Goal: Find specific page/section: Find specific page/section

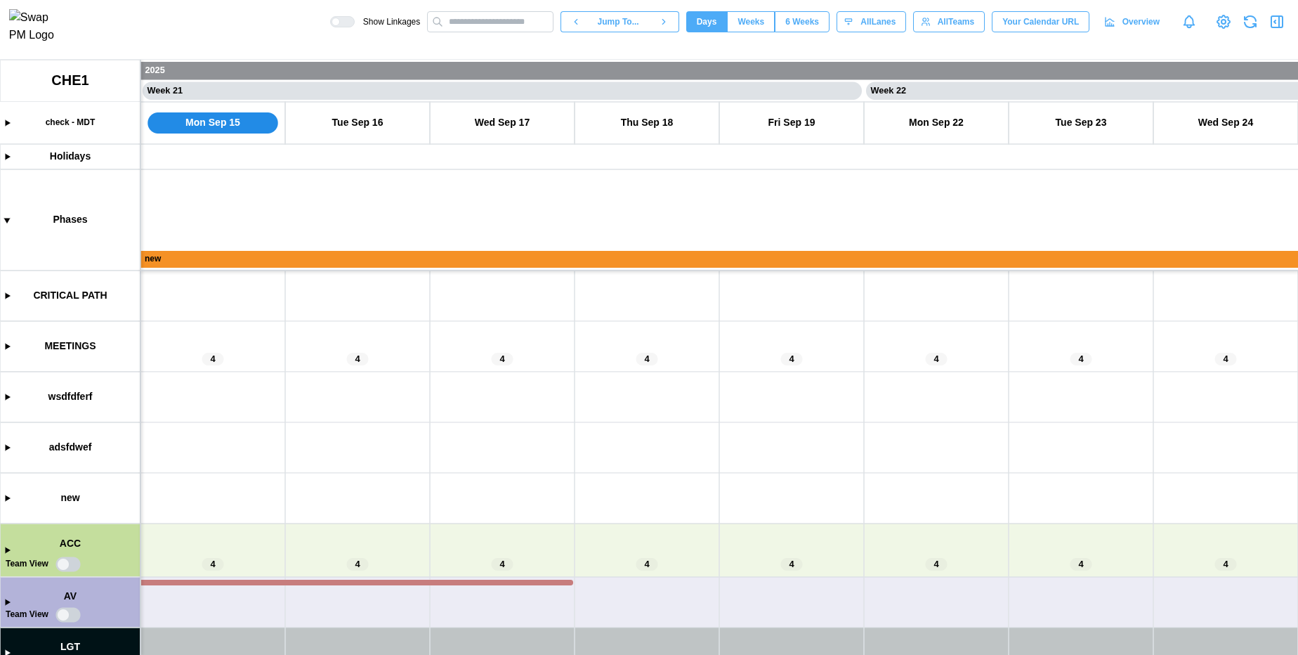
scroll to position [0, 14468]
click at [473, 28] on input "text" at bounding box center [490, 21] width 126 height 21
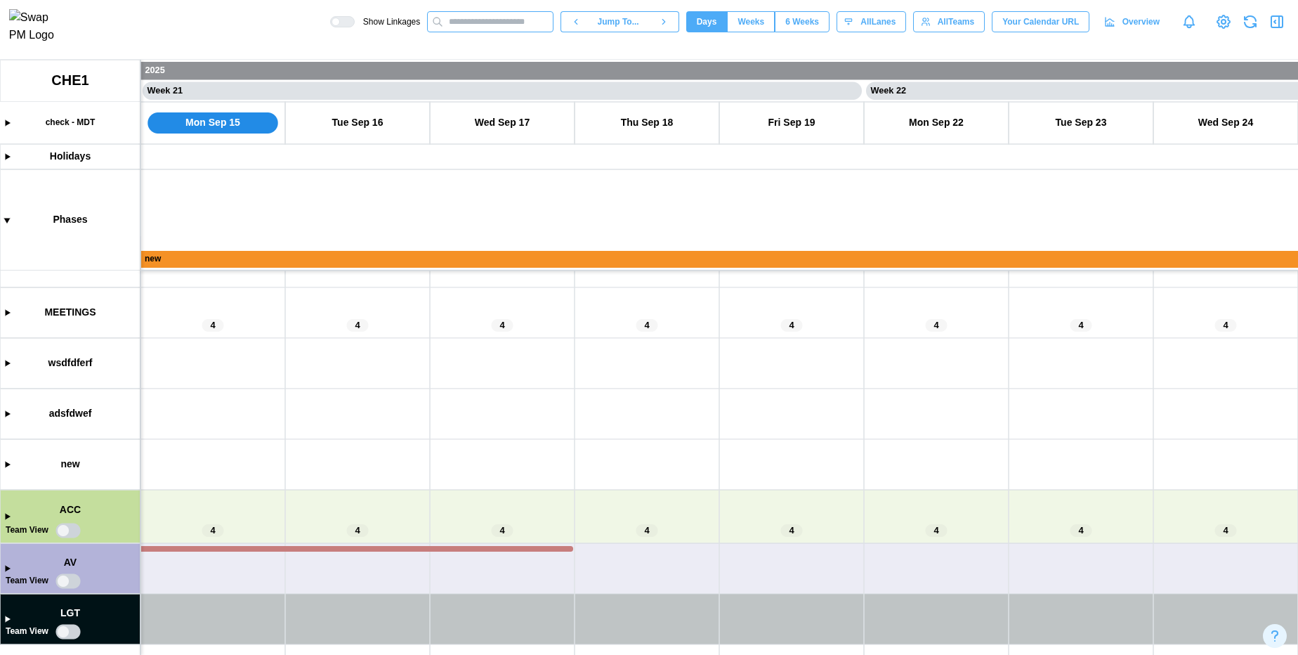
click at [494, 30] on input "text" at bounding box center [490, 21] width 126 height 21
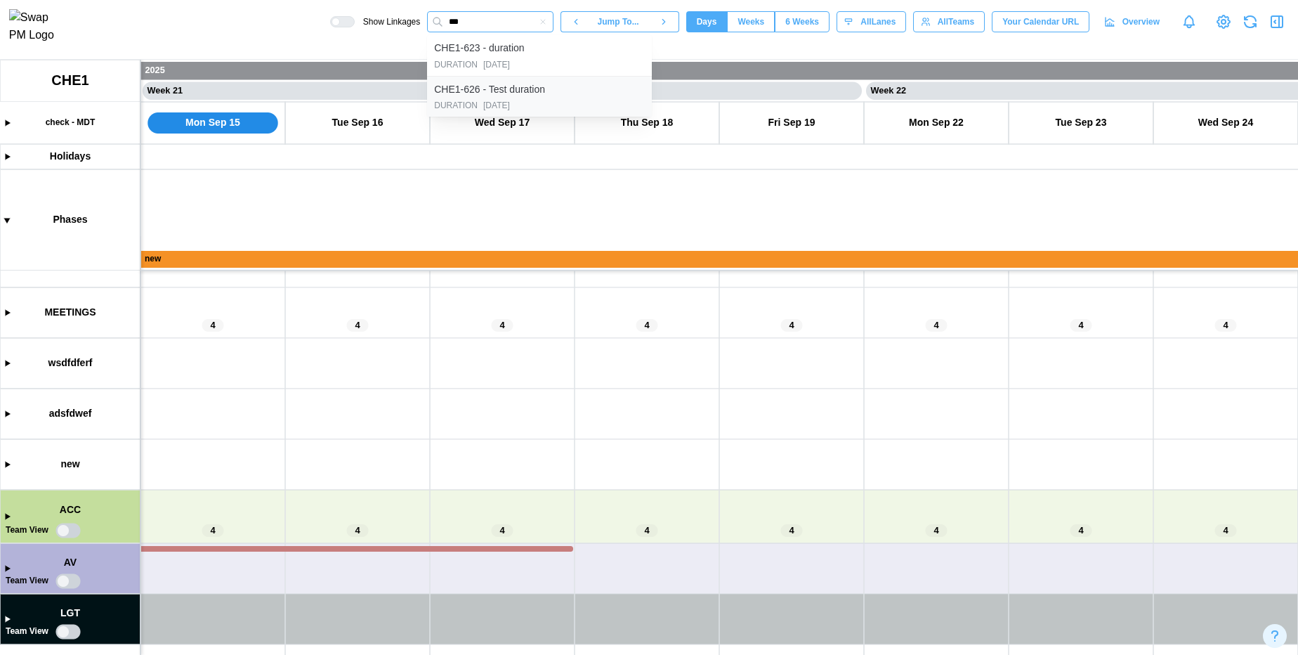
type input "***"
click at [487, 92] on div "CHE1-626 - Test duration" at bounding box center [489, 89] width 111 height 15
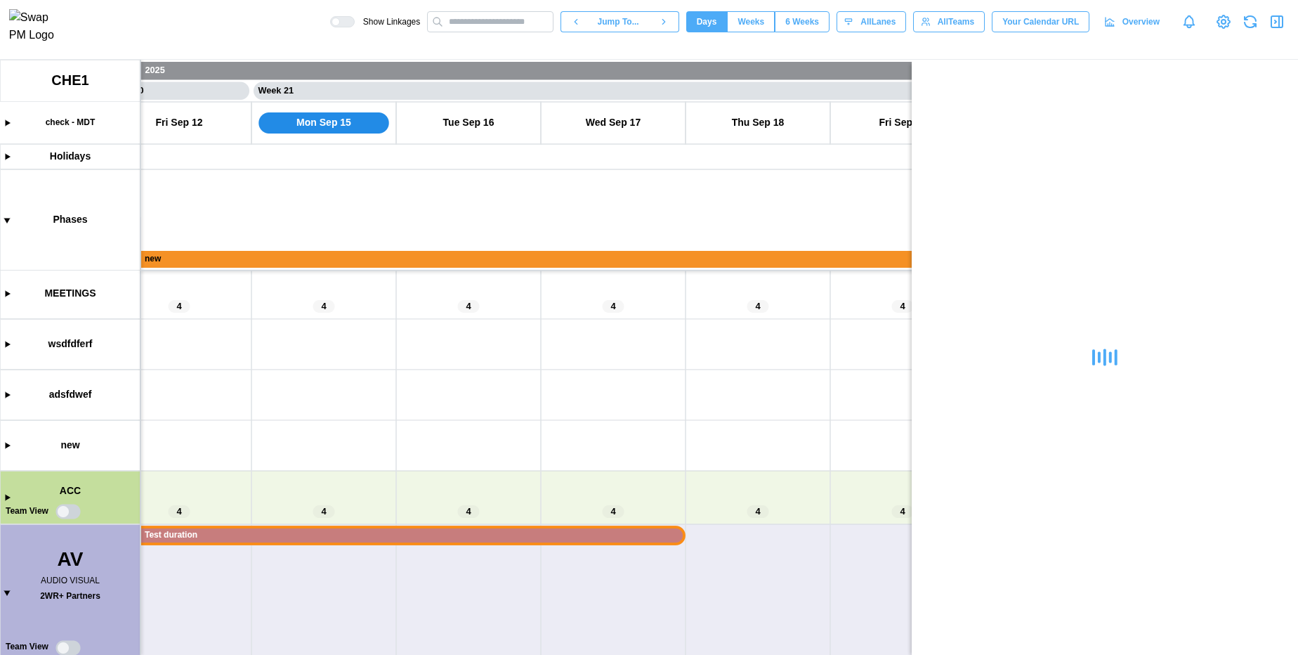
scroll to position [100, 0]
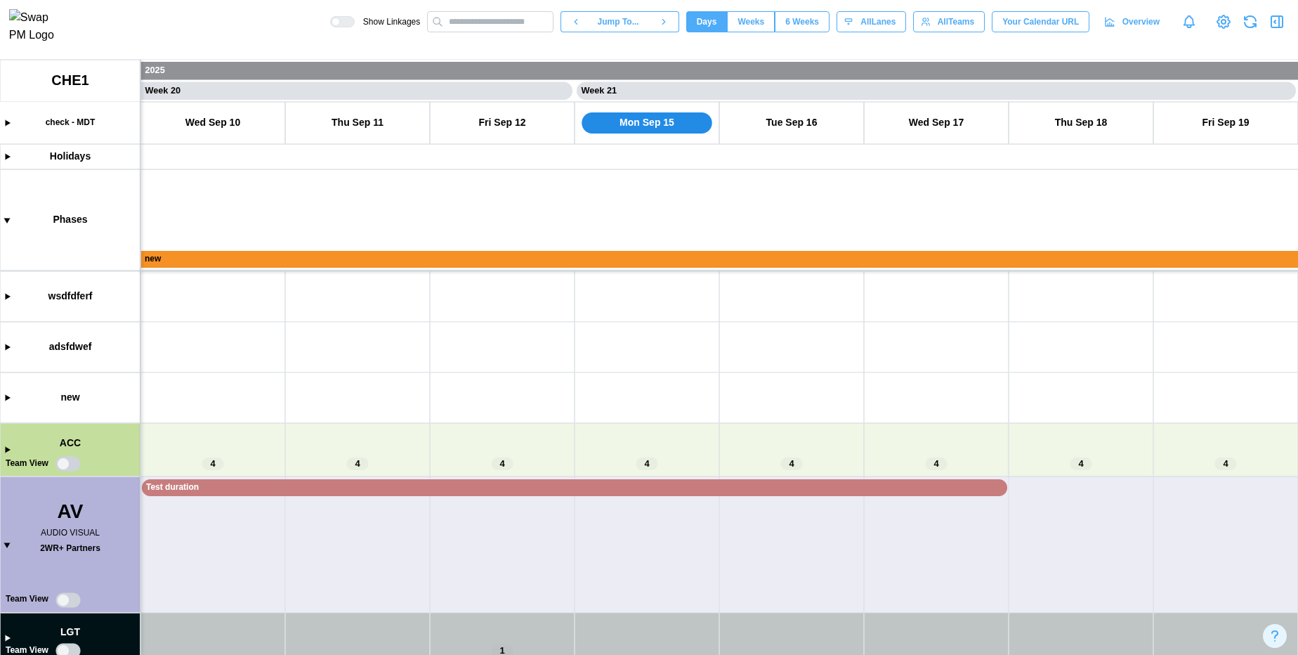
click at [7, 636] on canvas at bounding box center [649, 357] width 1298 height 595
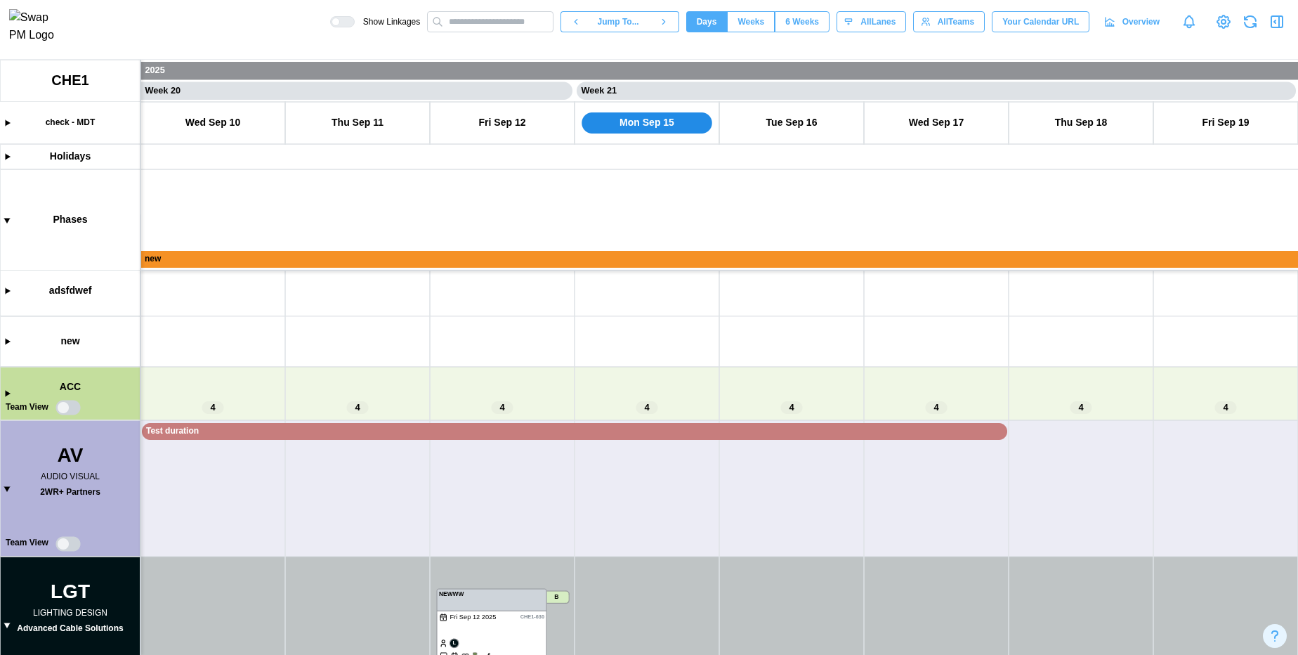
click at [7, 624] on canvas at bounding box center [649, 357] width 1298 height 595
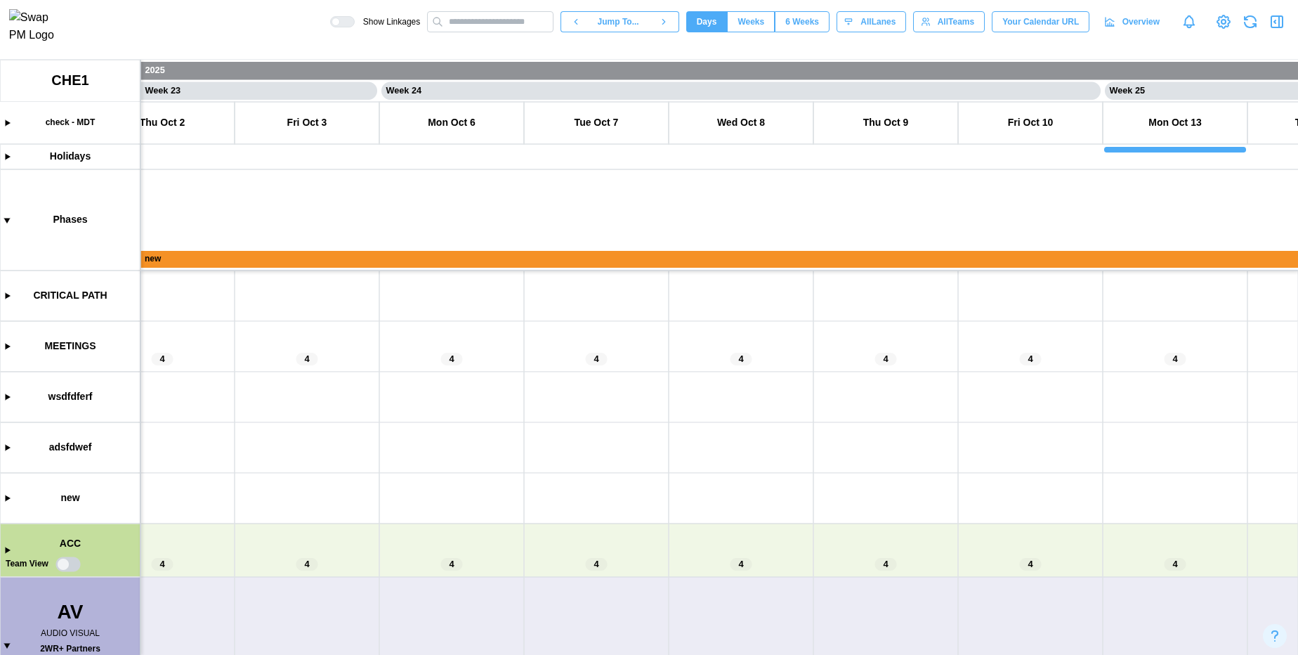
scroll to position [0, 19831]
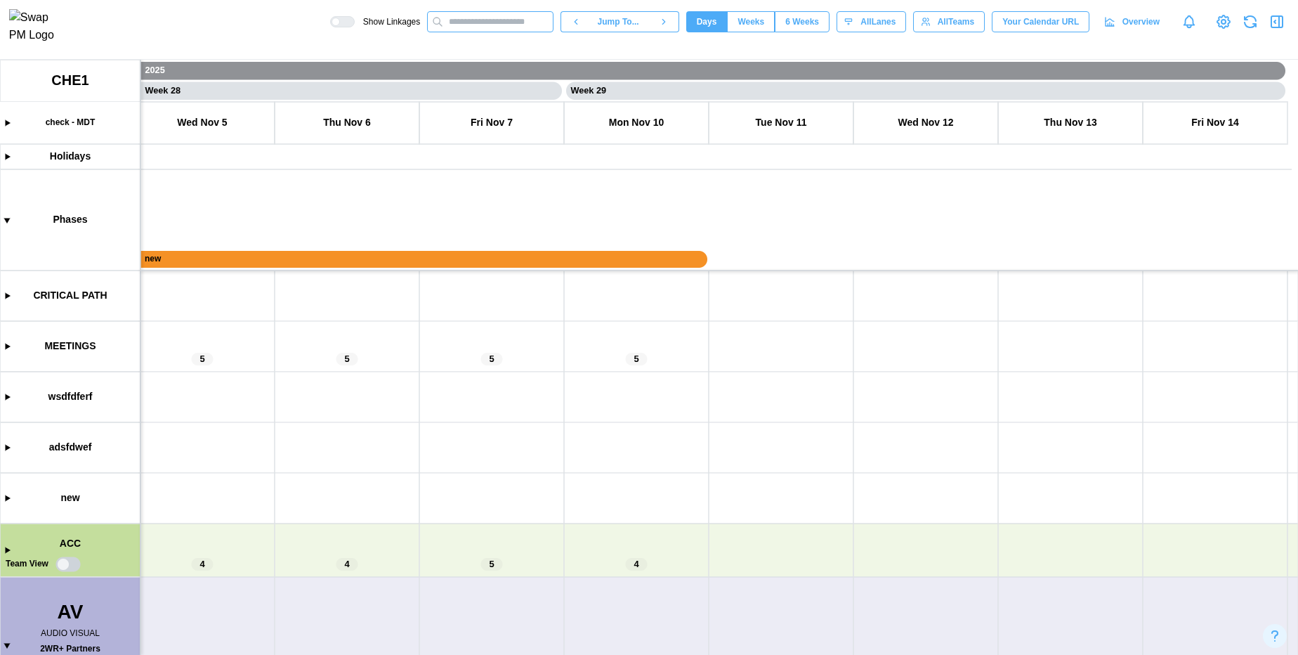
click at [479, 32] on input "text" at bounding box center [490, 21] width 126 height 21
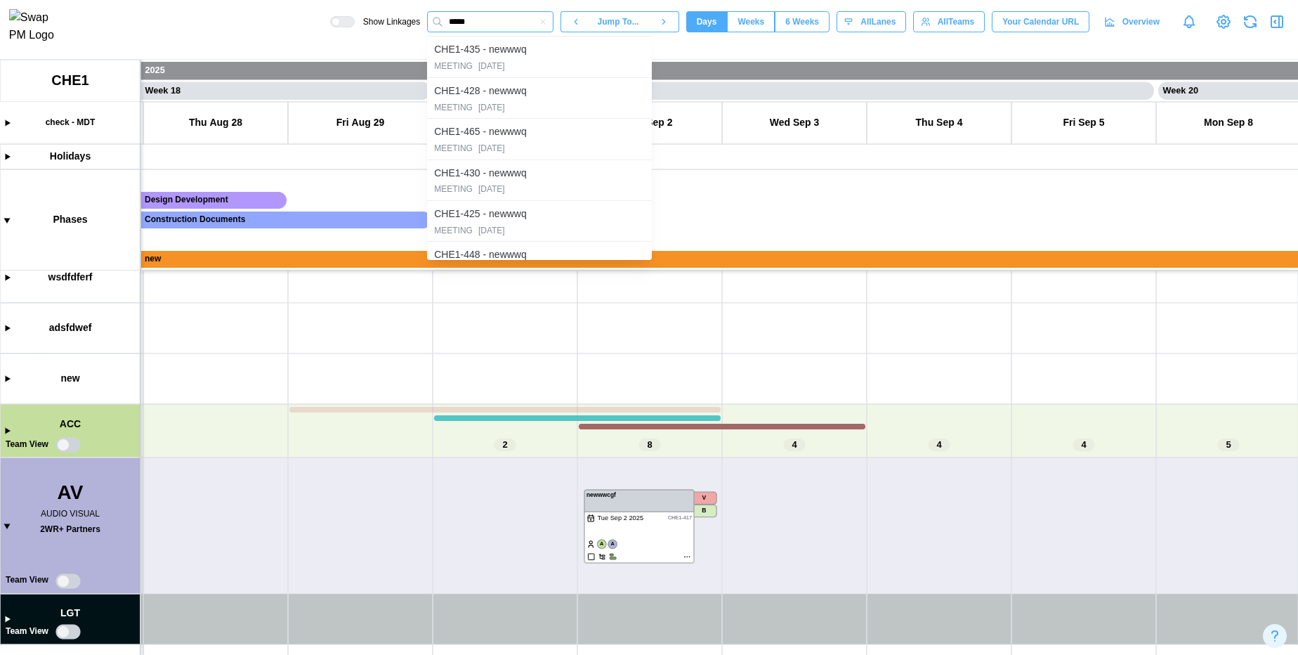
scroll to position [0, 13617]
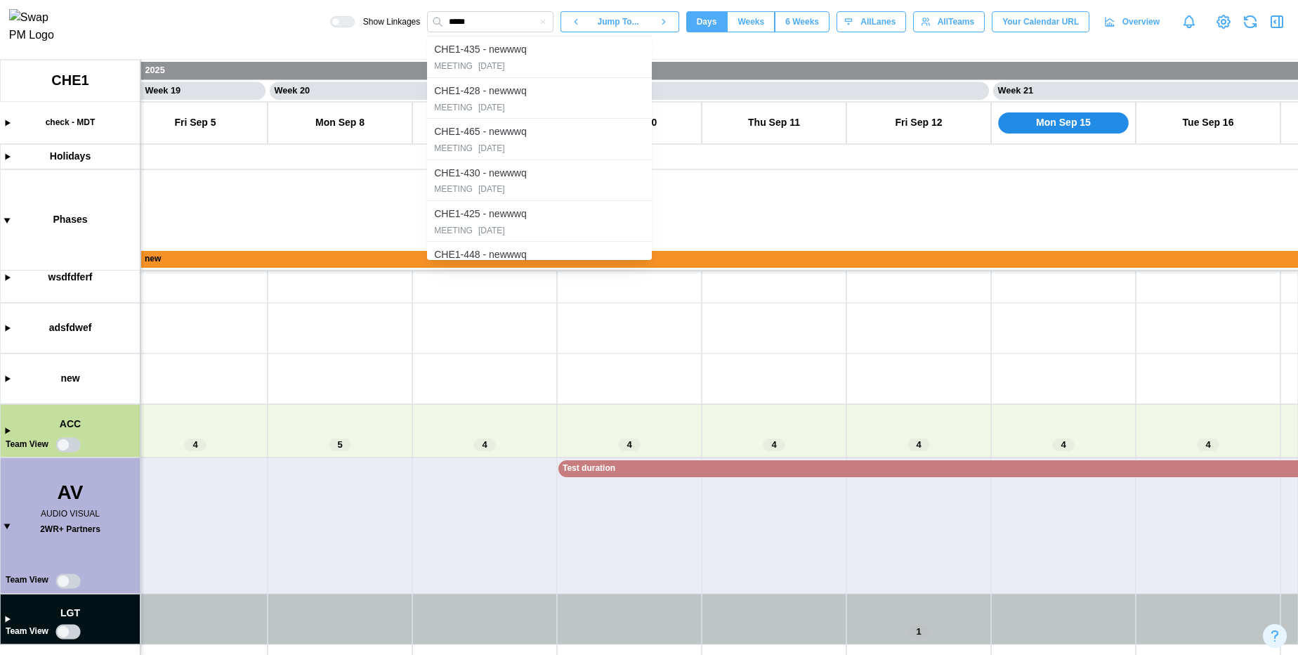
click at [8, 620] on canvas at bounding box center [649, 357] width 1298 height 595
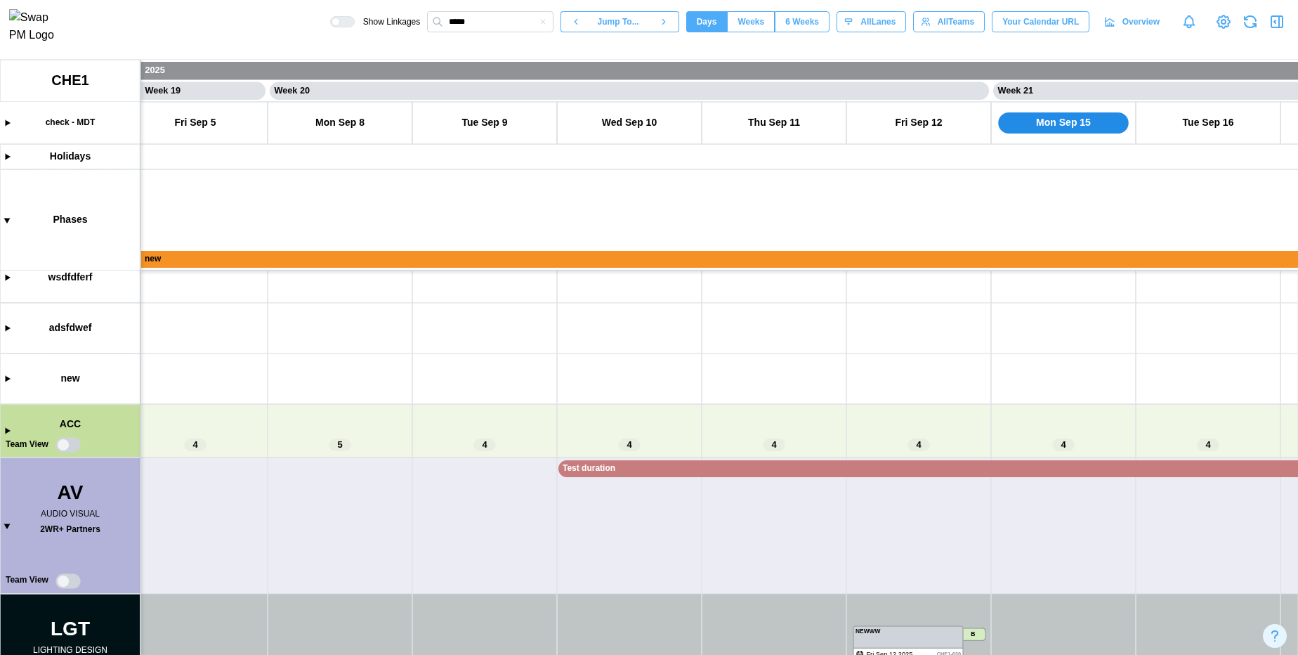
scroll to position [197, 0]
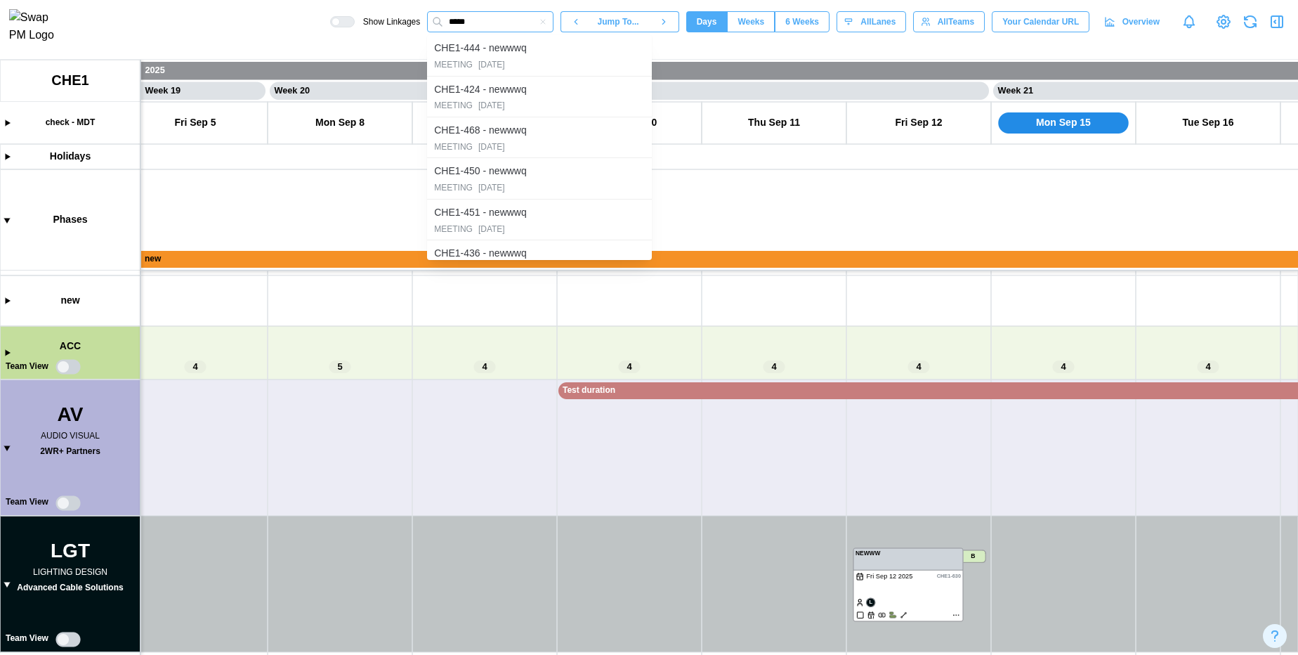
click at [485, 20] on input "*****" at bounding box center [490, 21] width 126 height 21
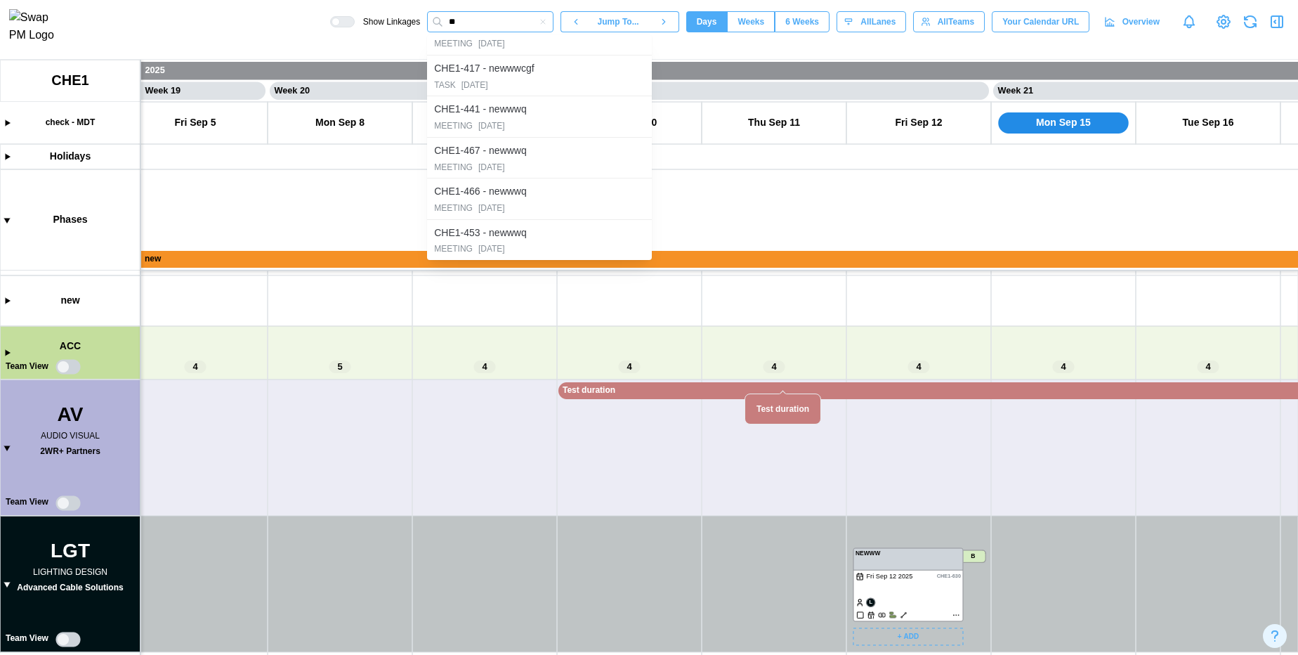
type input "*"
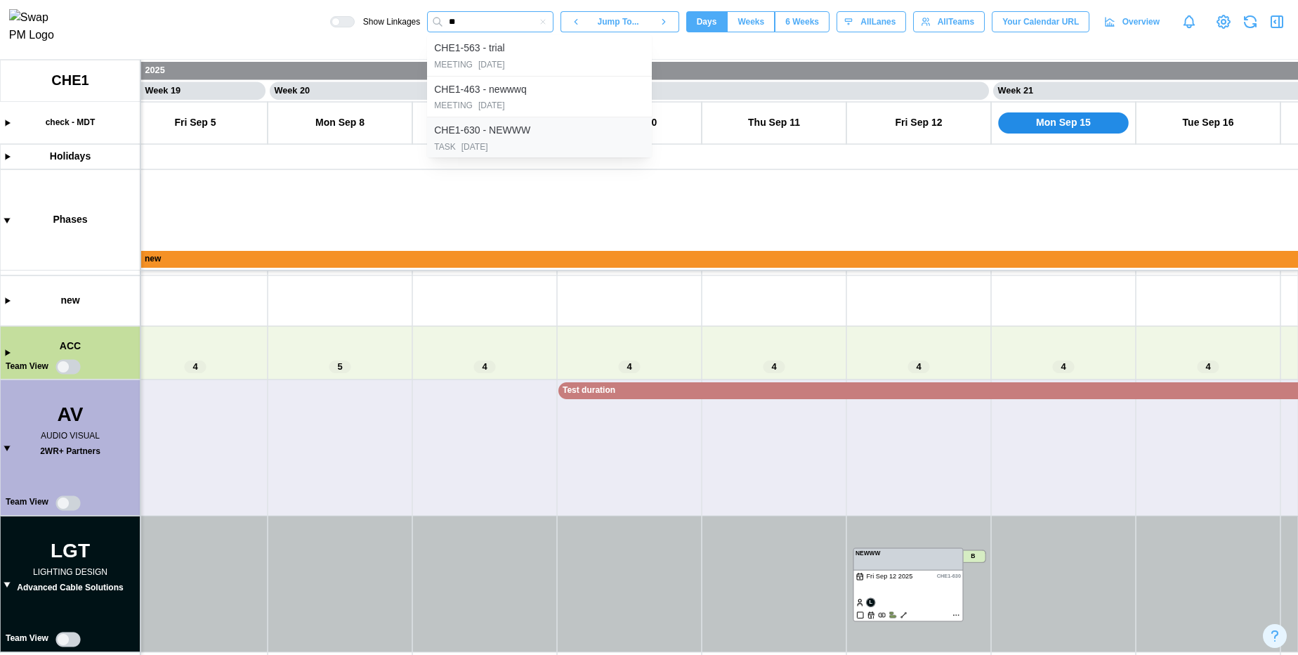
type input "**"
click at [550, 147] on div "TASK [DATE]" at bounding box center [539, 146] width 211 height 13
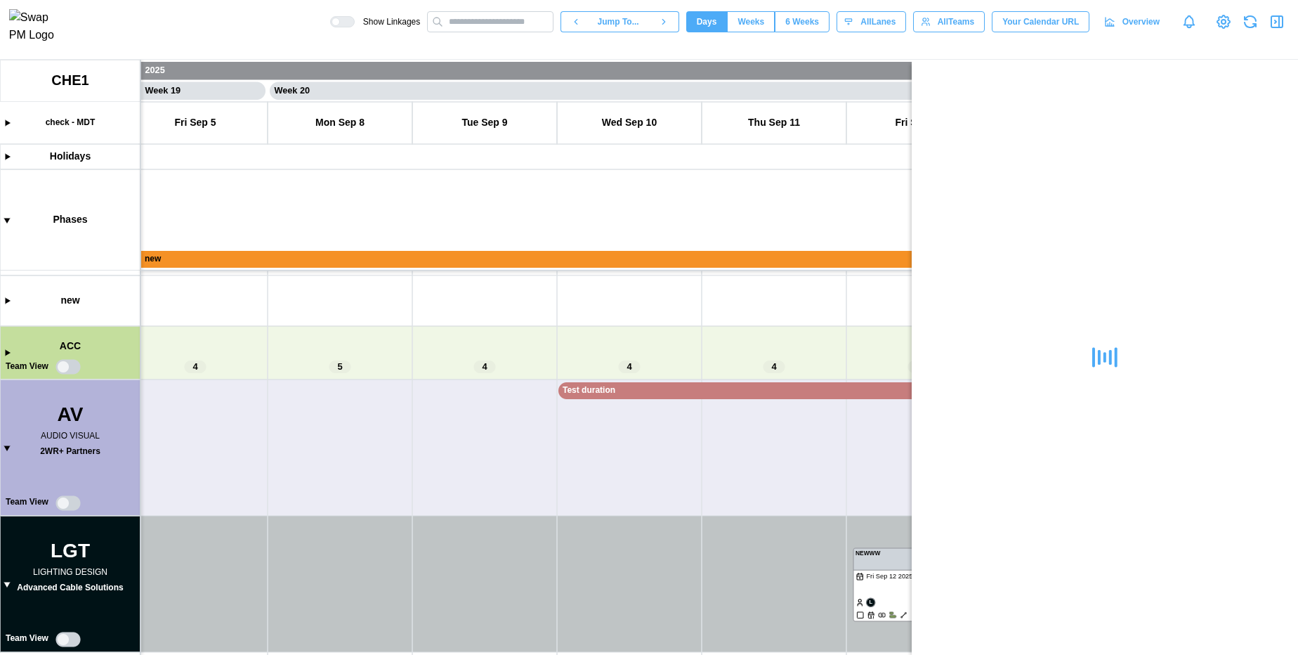
scroll to position [195, 0]
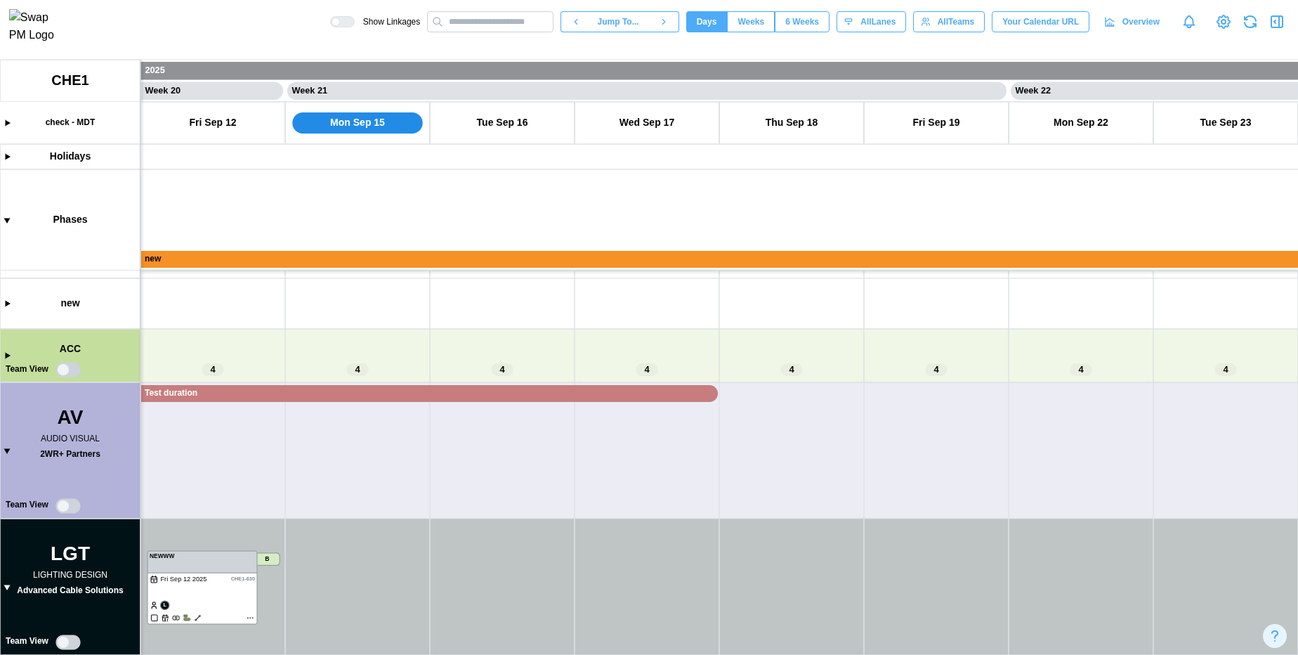
click at [8, 587] on canvas at bounding box center [649, 357] width 1298 height 595
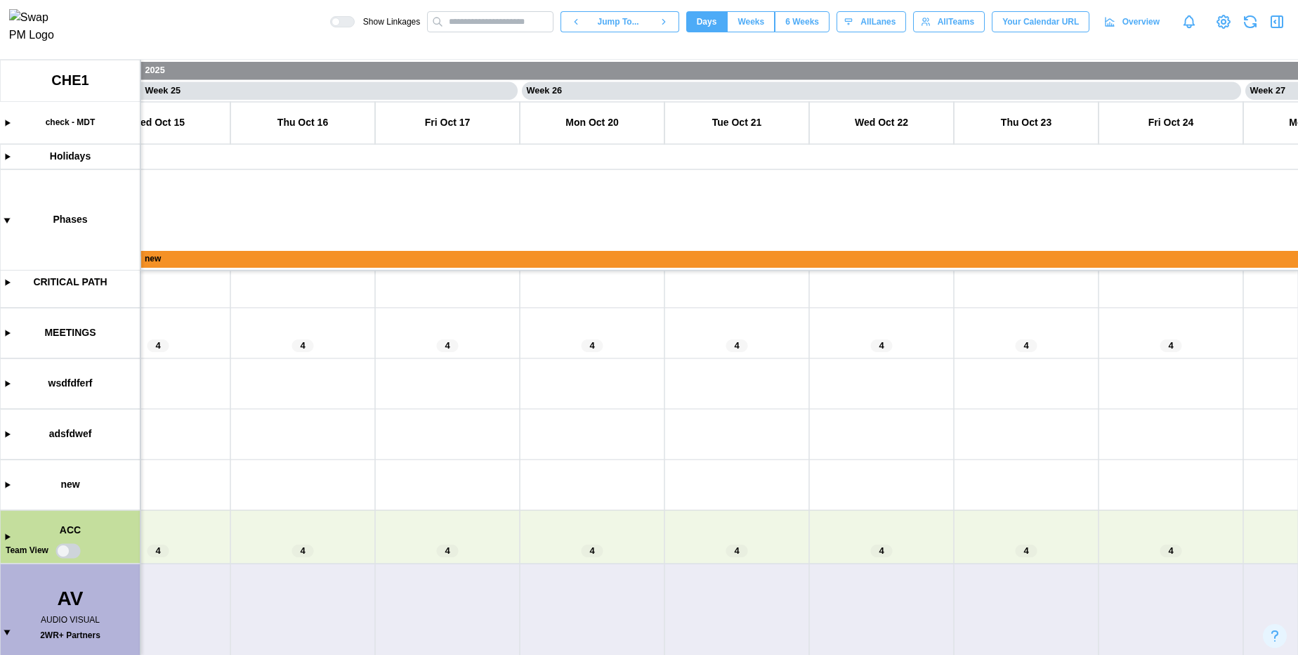
scroll to position [0, 19831]
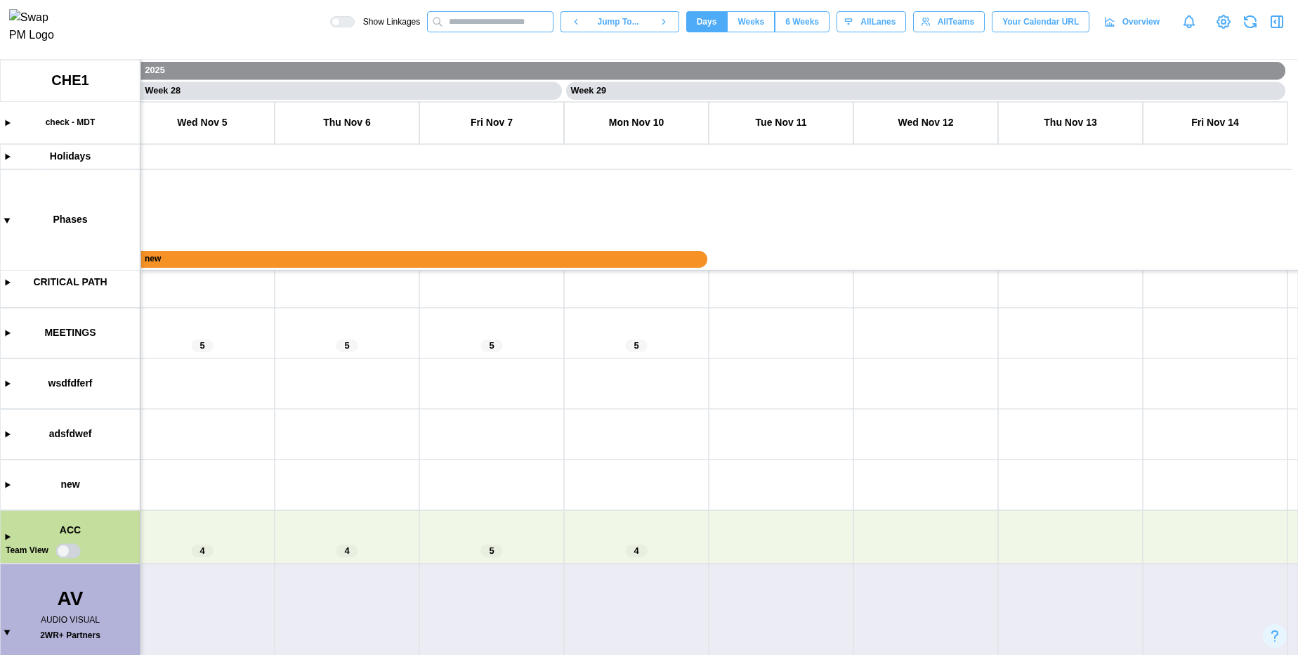
click at [495, 32] on input "text" at bounding box center [490, 21] width 126 height 21
type input "***"
click at [498, 53] on div "CHE1-630 - NEWWW" at bounding box center [482, 48] width 96 height 15
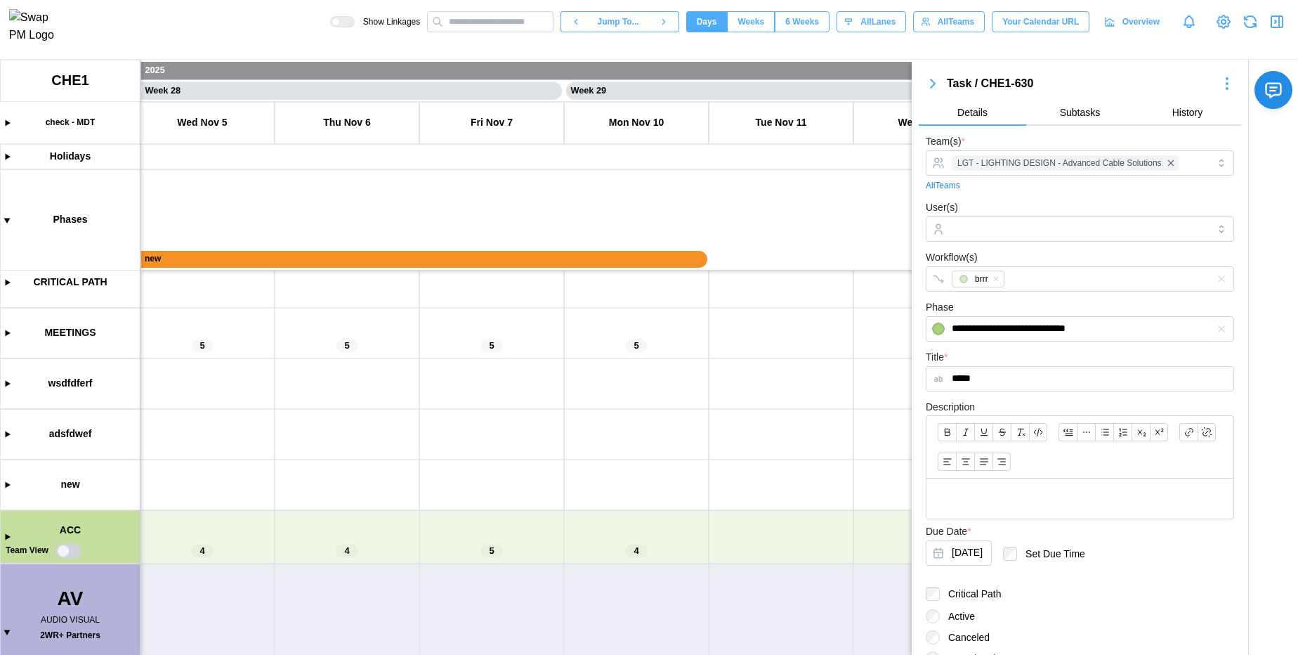
scroll to position [195, 0]
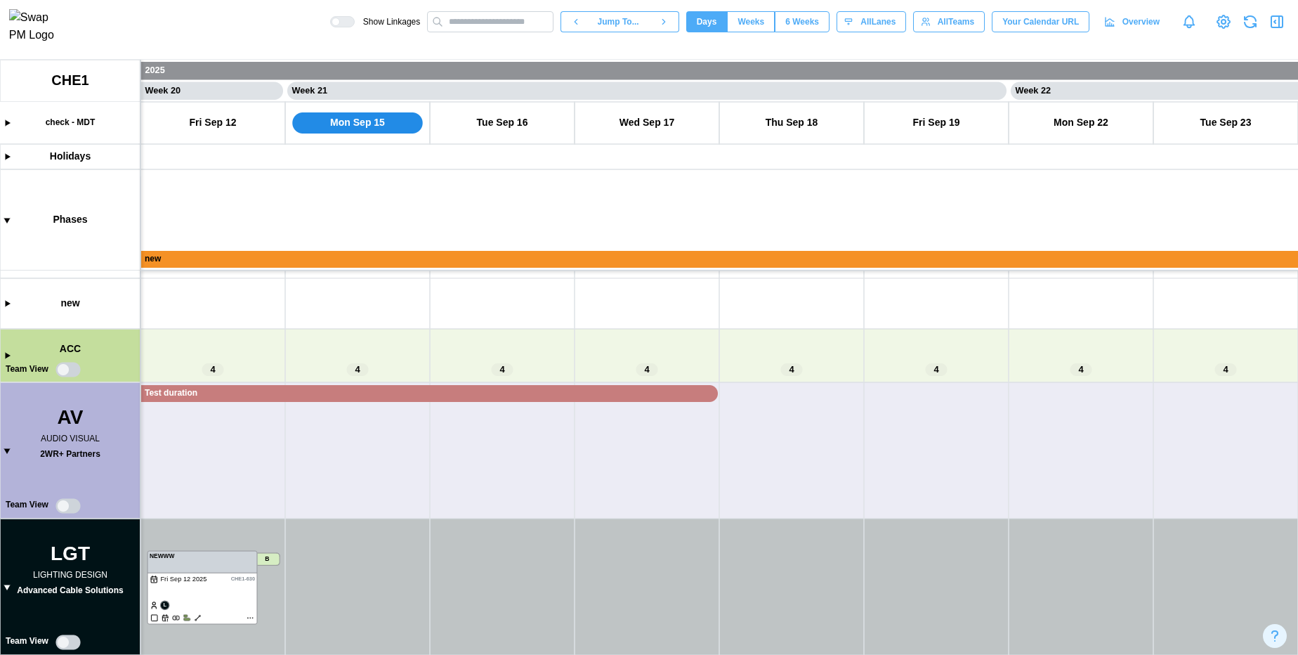
click at [2, 586] on canvas at bounding box center [649, 357] width 1298 height 595
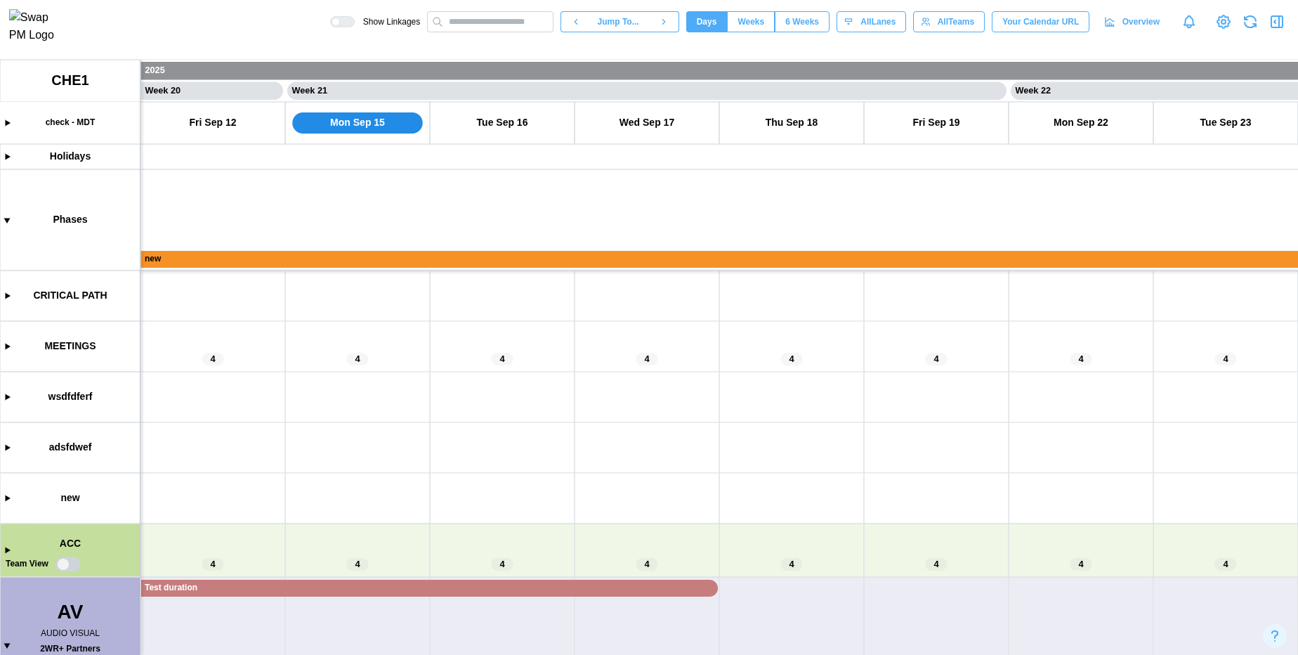
click at [1275, 22] on icon "button" at bounding box center [1276, 21] width 17 height 17
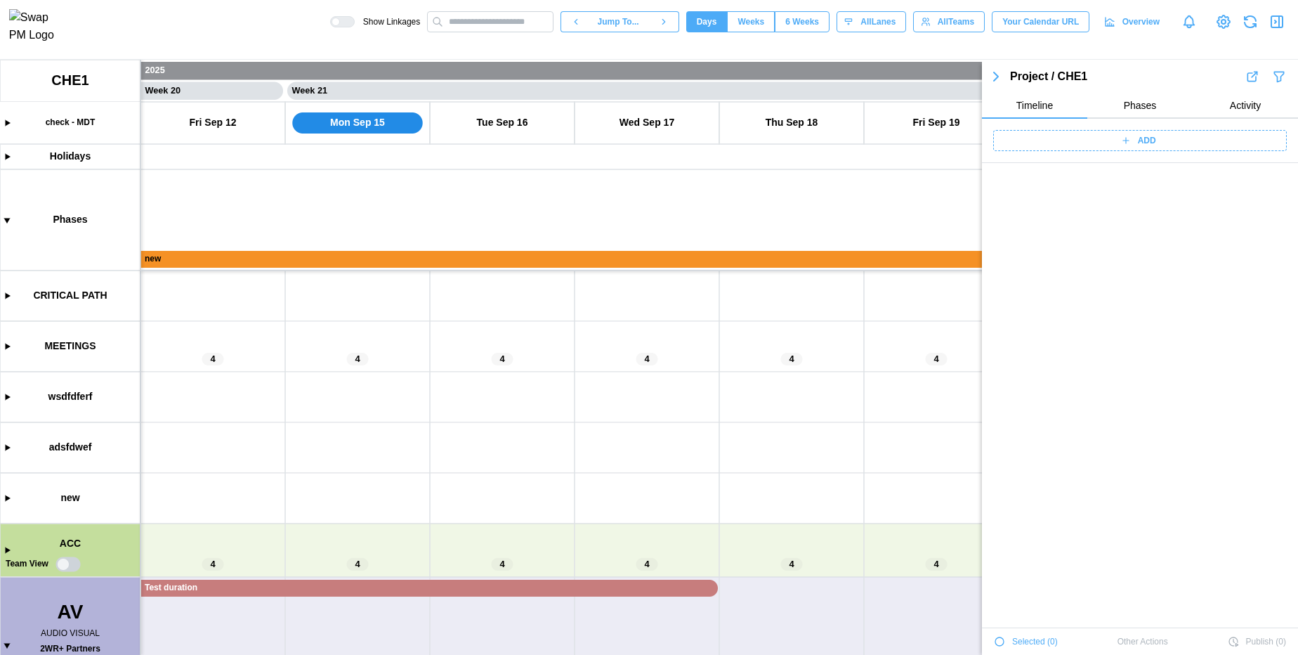
scroll to position [4632, 0]
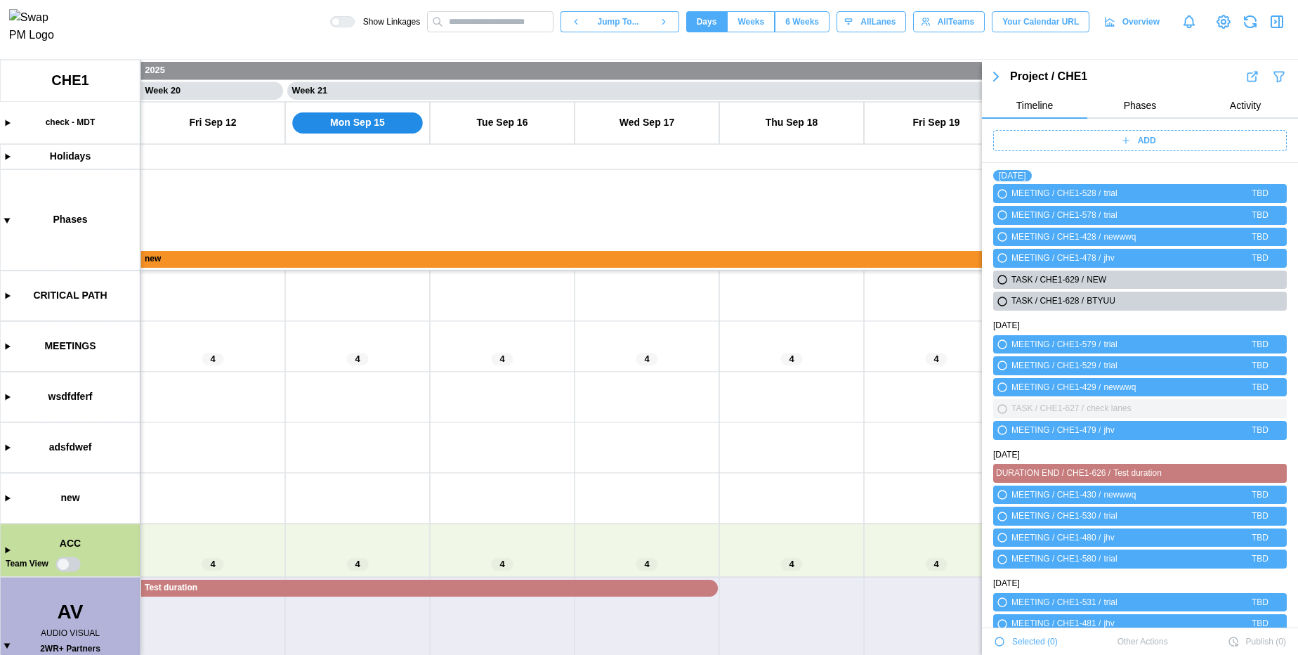
click at [1274, 79] on icon "button" at bounding box center [1278, 77] width 9 height 10
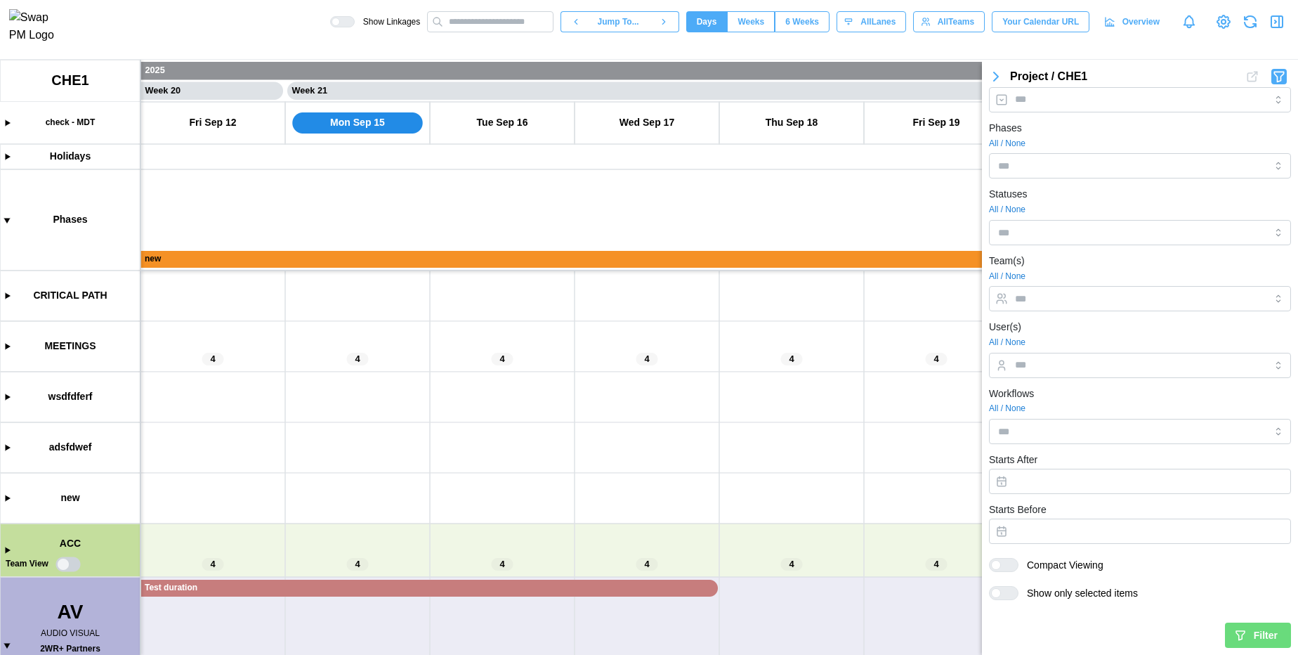
scroll to position [0, 0]
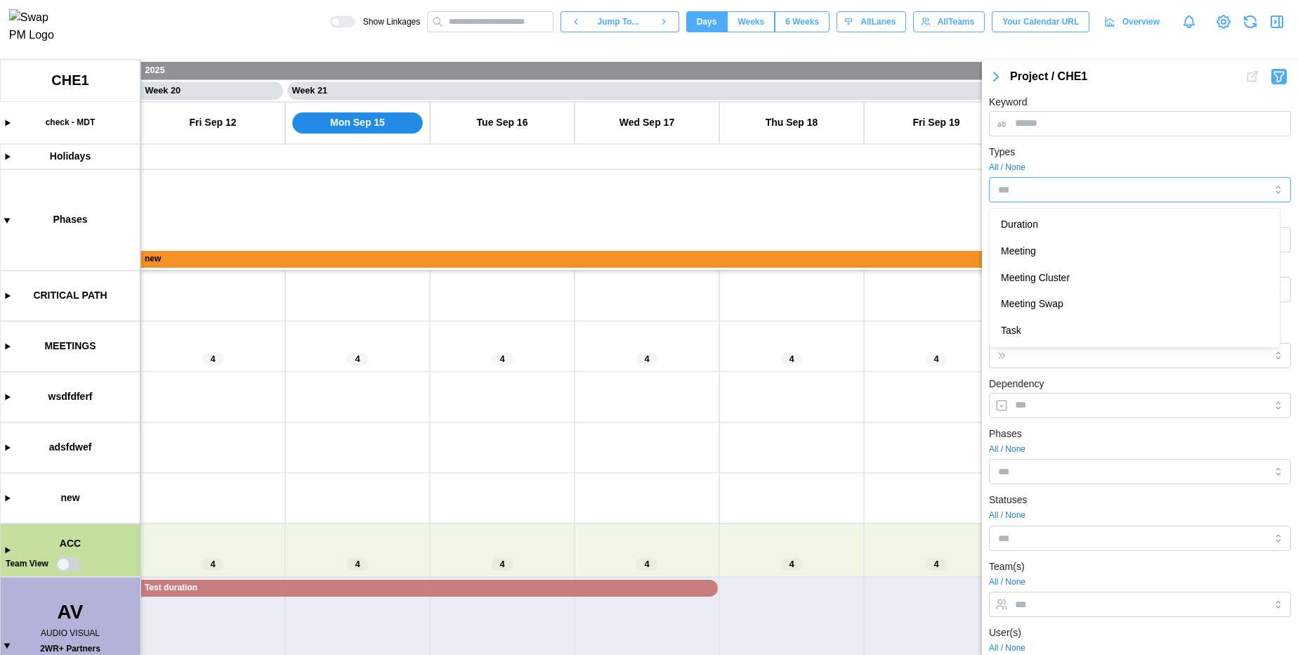
click at [1121, 192] on input "Types" at bounding box center [1119, 189] width 242 height 11
click at [1049, 374] on form "Keyword Types All / None Meeting Critical Path Date Alert Date Change Variance(…" at bounding box center [1140, 523] width 302 height 860
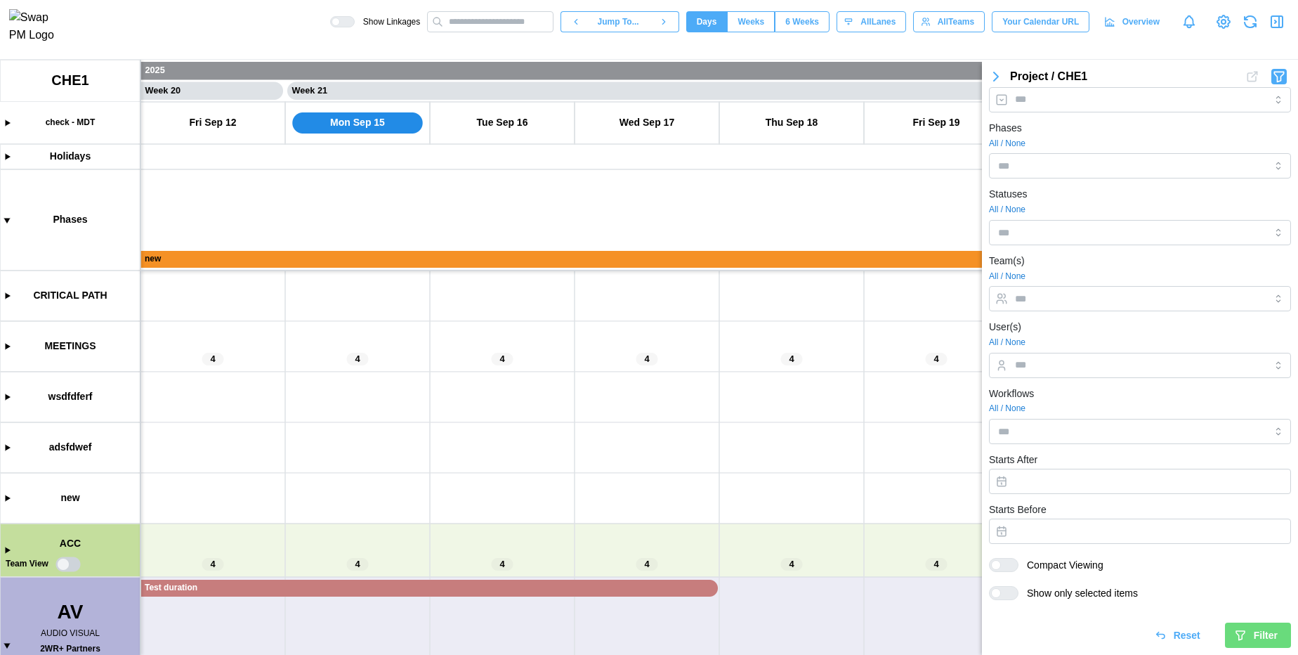
click at [1234, 641] on div "Filter" at bounding box center [1256, 635] width 44 height 24
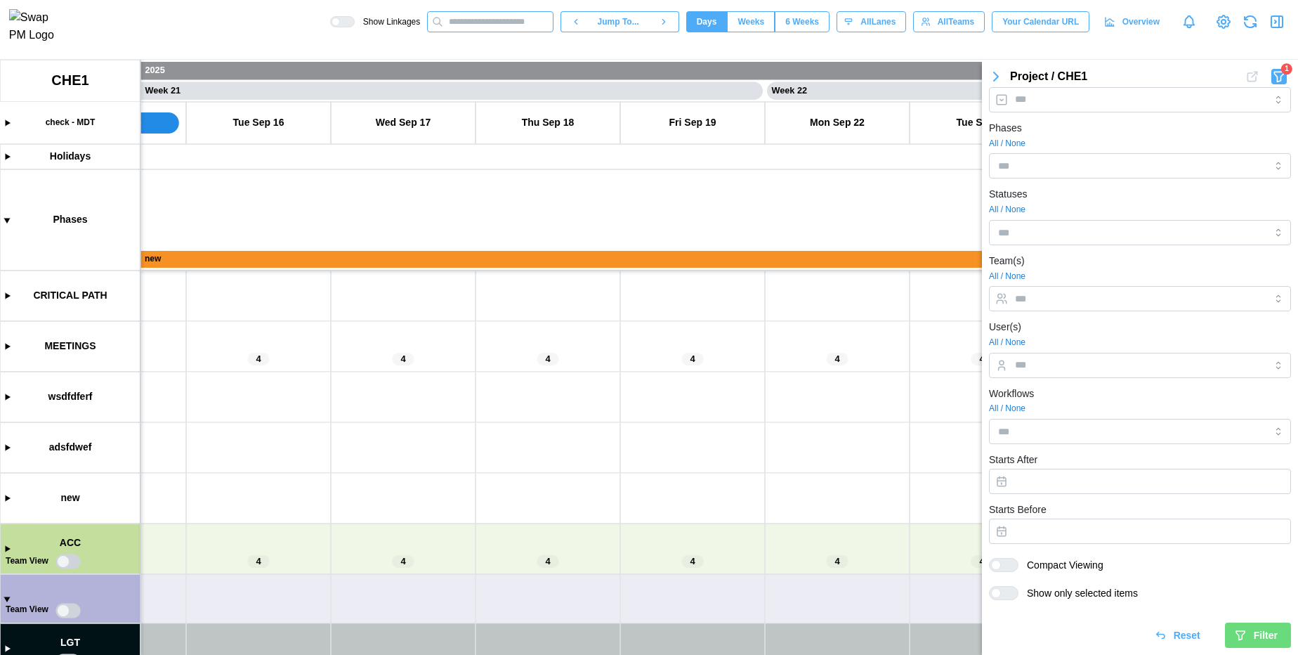
click at [485, 28] on input "text" at bounding box center [490, 21] width 126 height 21
type input "*"
click at [1179, 637] on span "Reset" at bounding box center [1187, 635] width 27 height 24
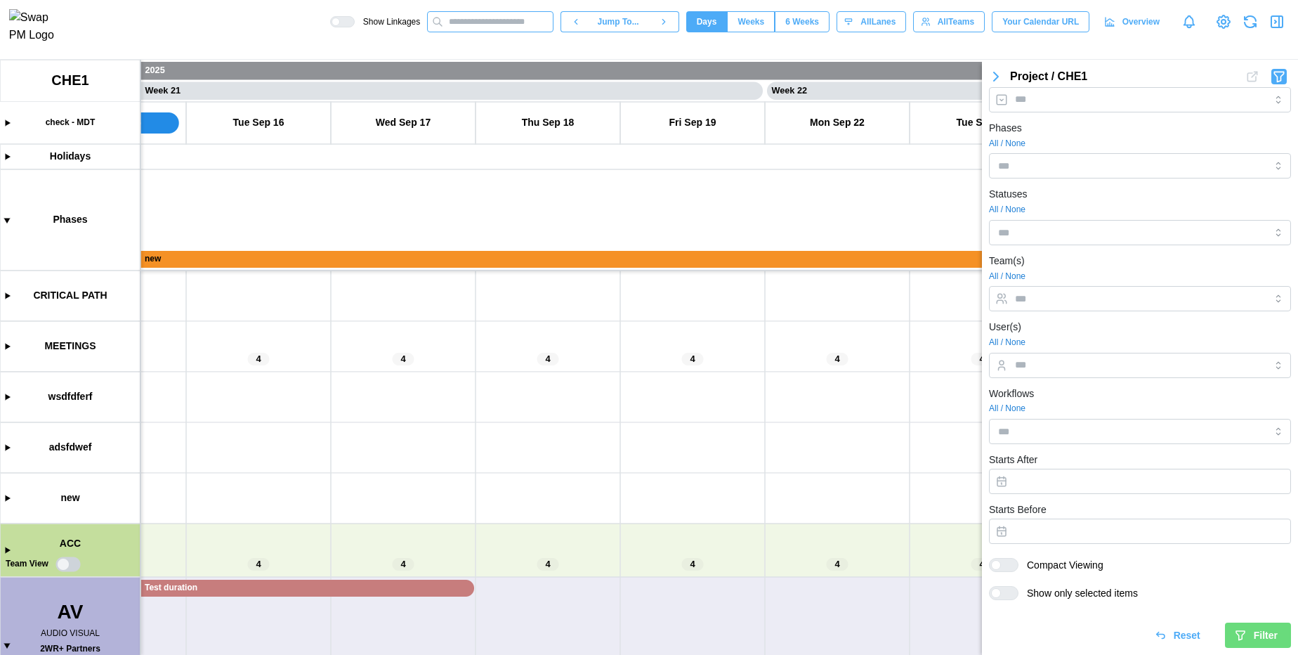
click at [502, 19] on input "text" at bounding box center [490, 21] width 126 height 21
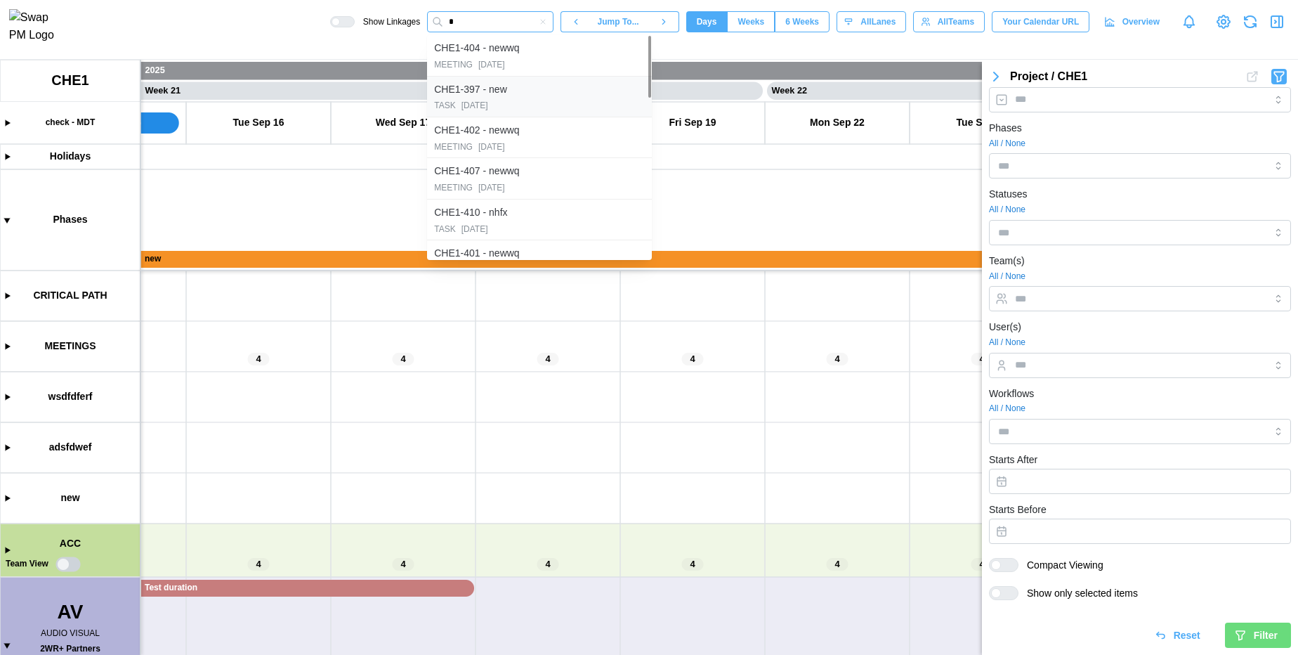
type input "*"
click at [488, 110] on div "[DATE]" at bounding box center [474, 105] width 27 height 13
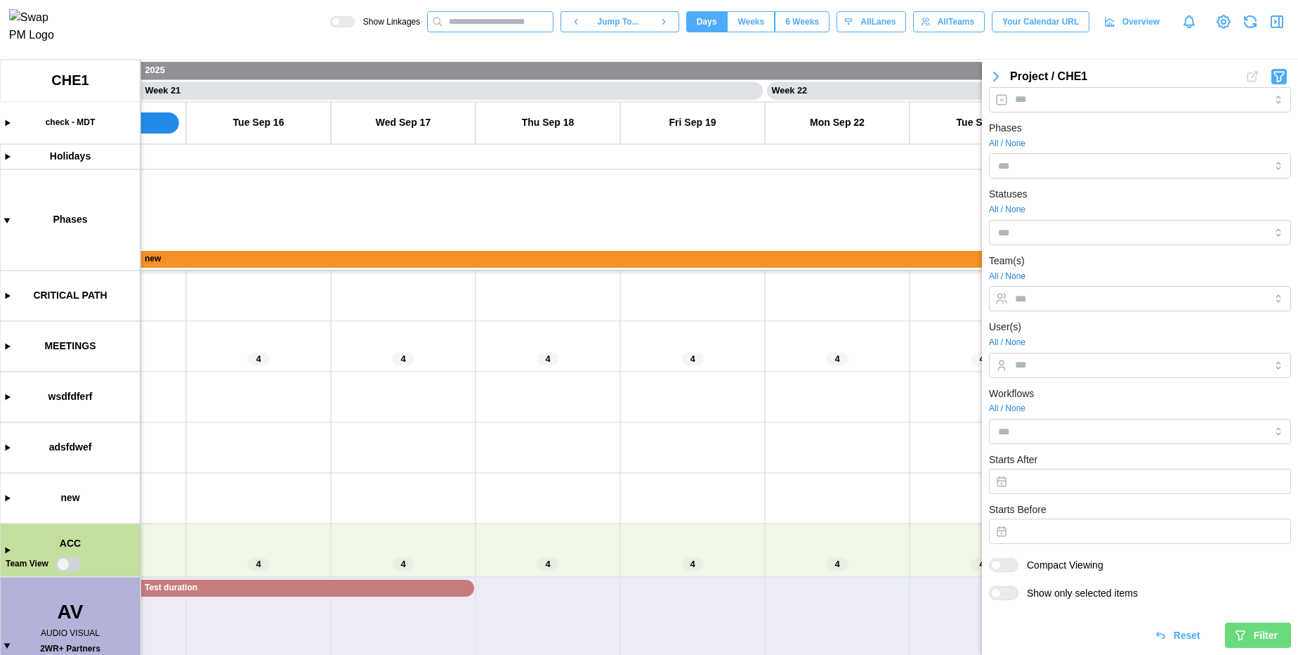
click at [496, 27] on input "text" at bounding box center [490, 21] width 126 height 21
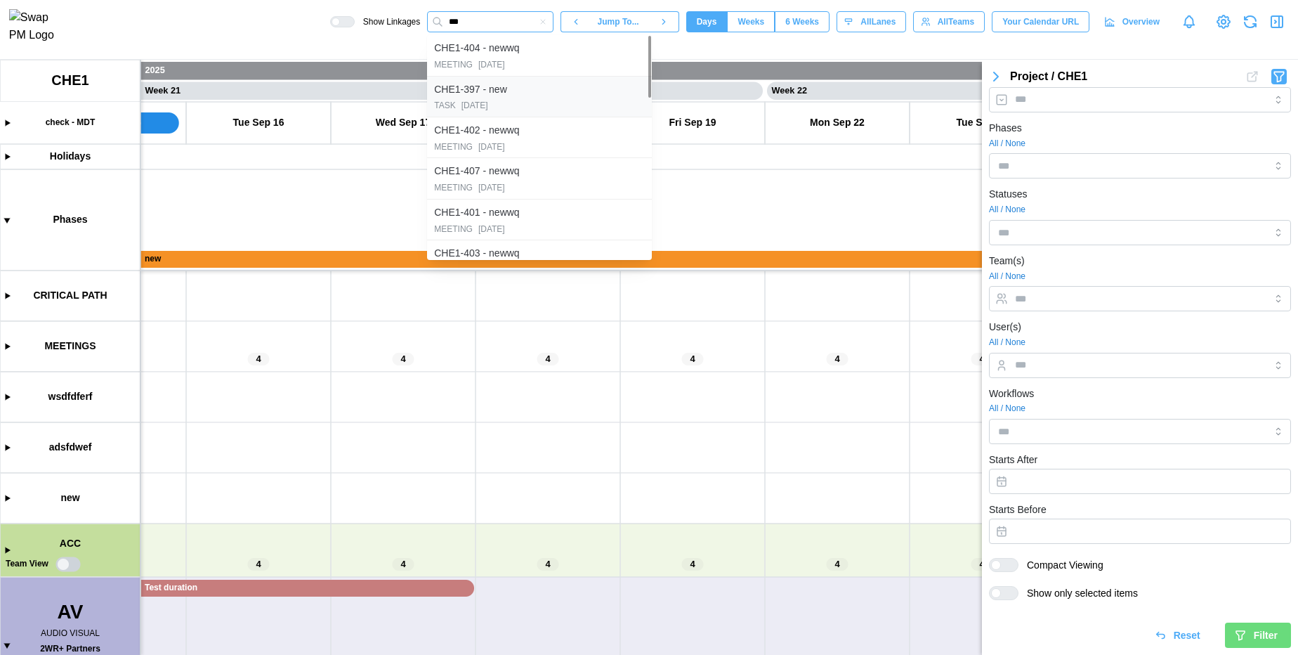
type input "***"
click at [490, 89] on div "CHE1-397 - new" at bounding box center [470, 89] width 73 height 15
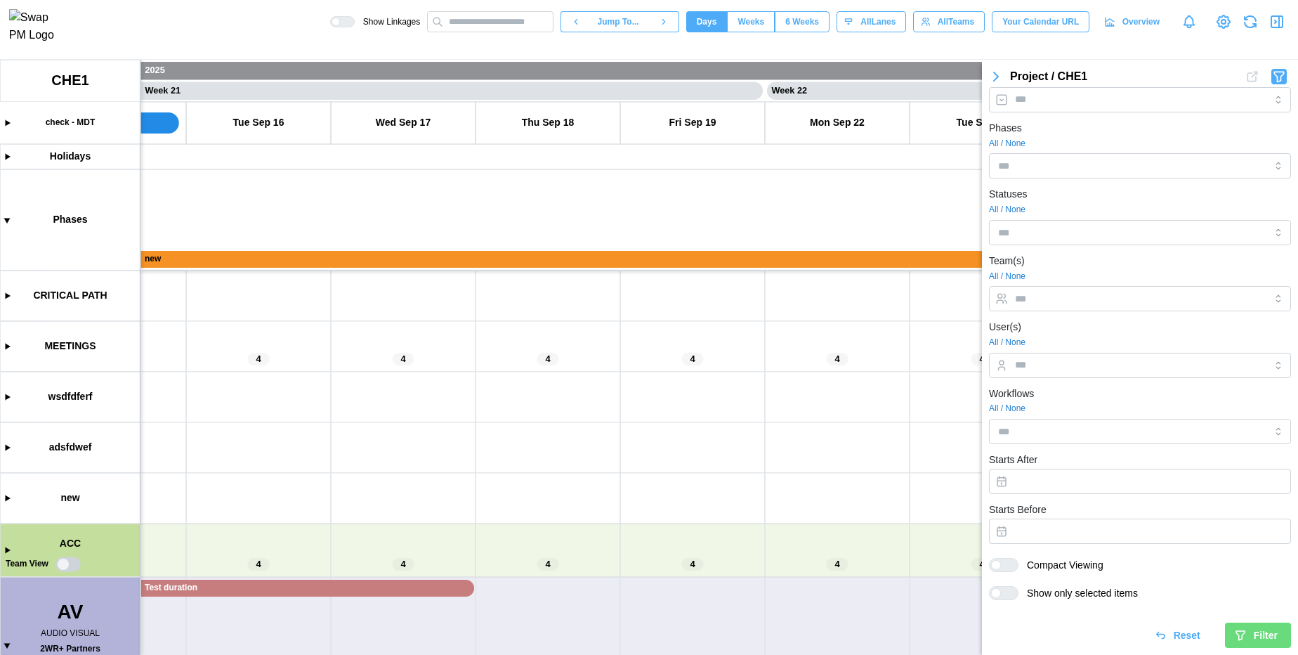
click at [996, 80] on icon "button" at bounding box center [995, 76] width 17 height 17
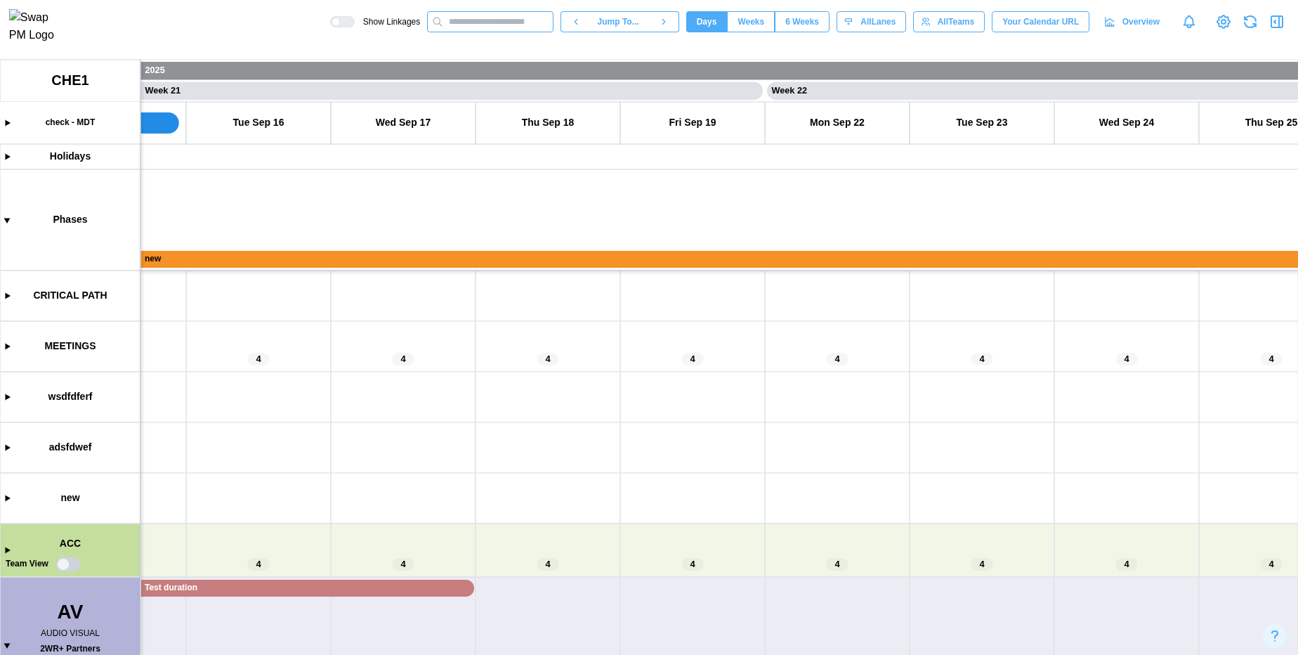
click at [473, 22] on input "text" at bounding box center [490, 21] width 126 height 21
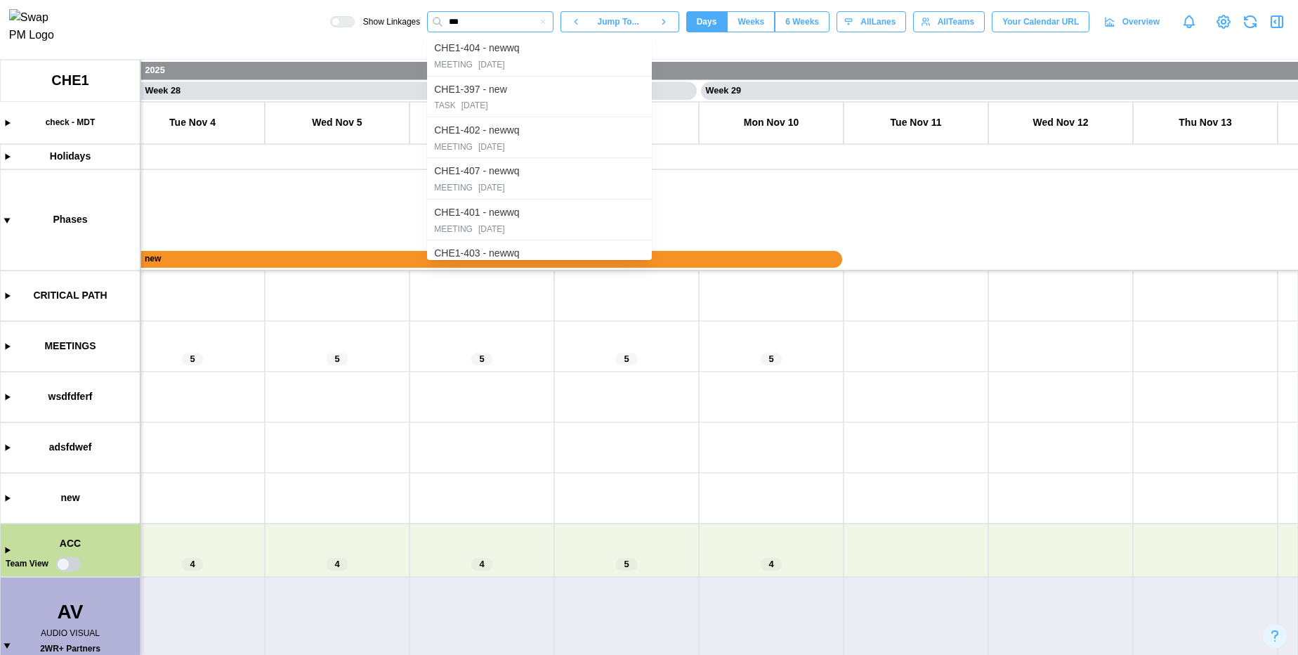
scroll to position [0, 19562]
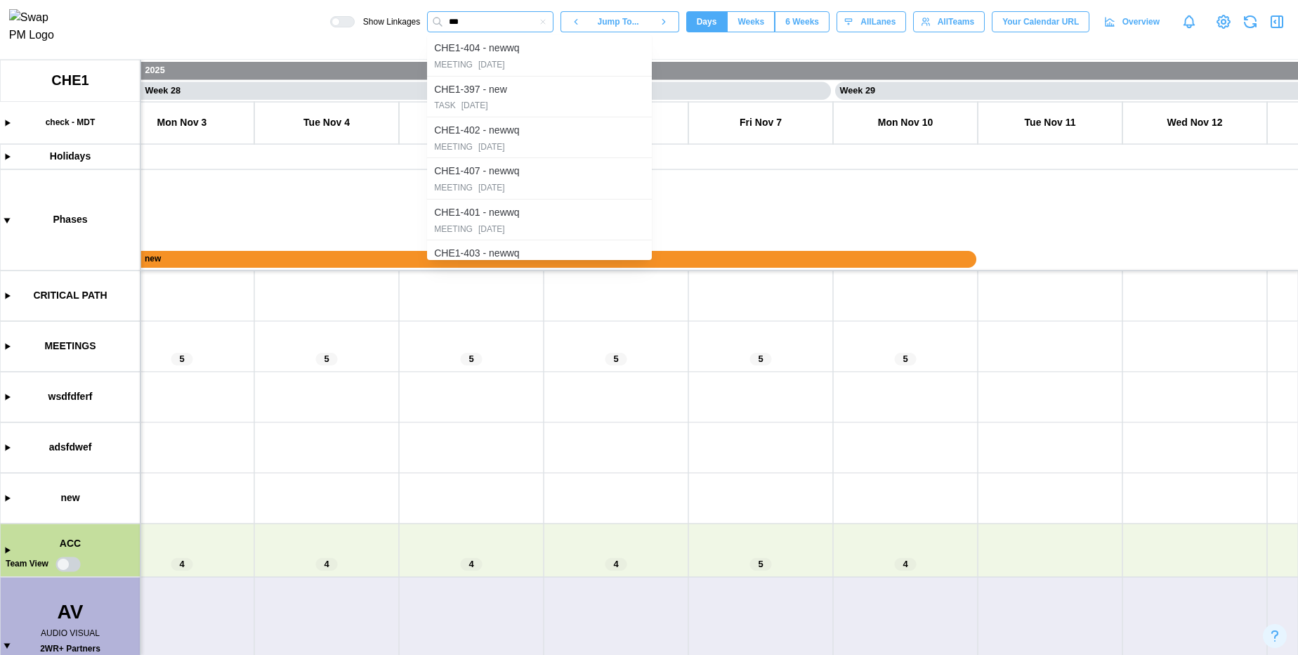
type input "***"
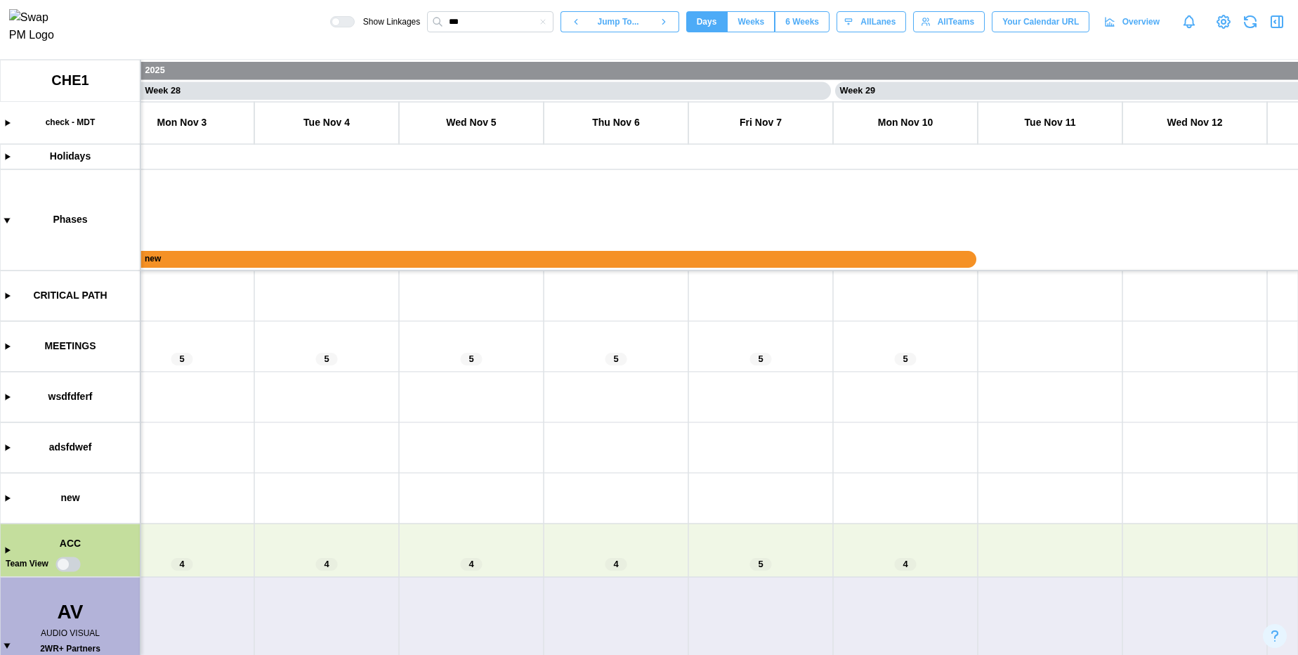
click at [11, 348] on canvas at bounding box center [649, 357] width 1298 height 595
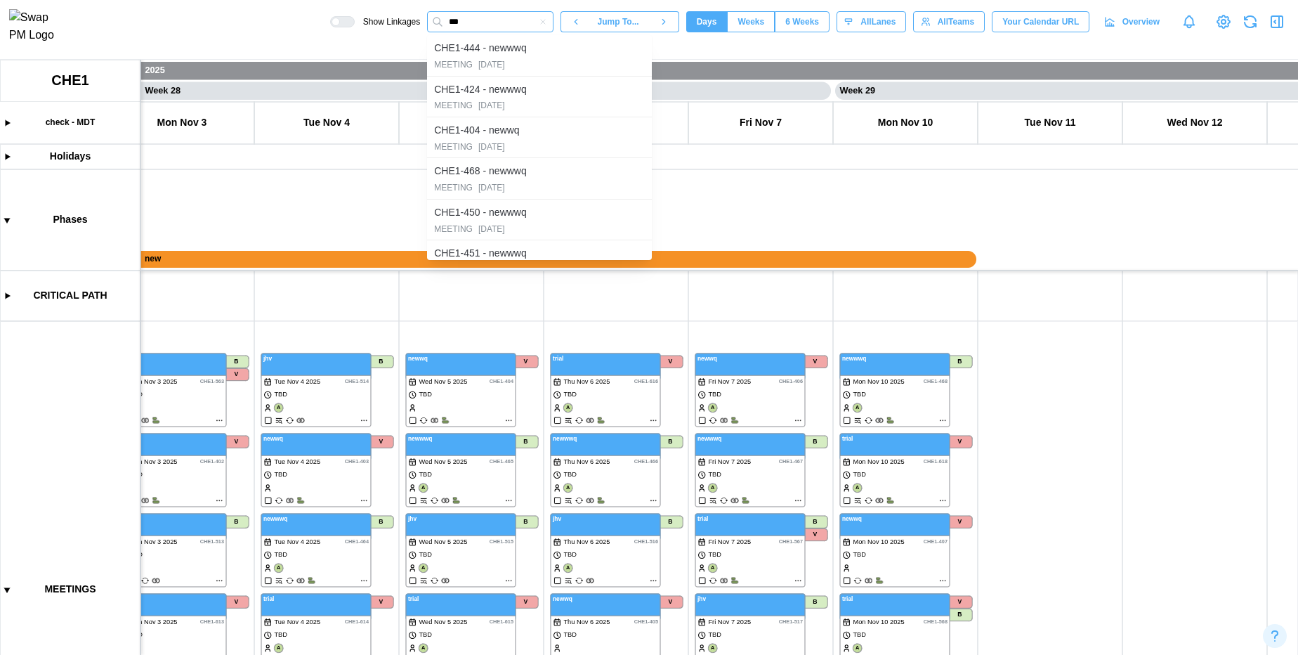
click at [480, 23] on input "***" at bounding box center [490, 21] width 126 height 21
click at [494, 63] on div "[DATE]" at bounding box center [491, 64] width 27 height 13
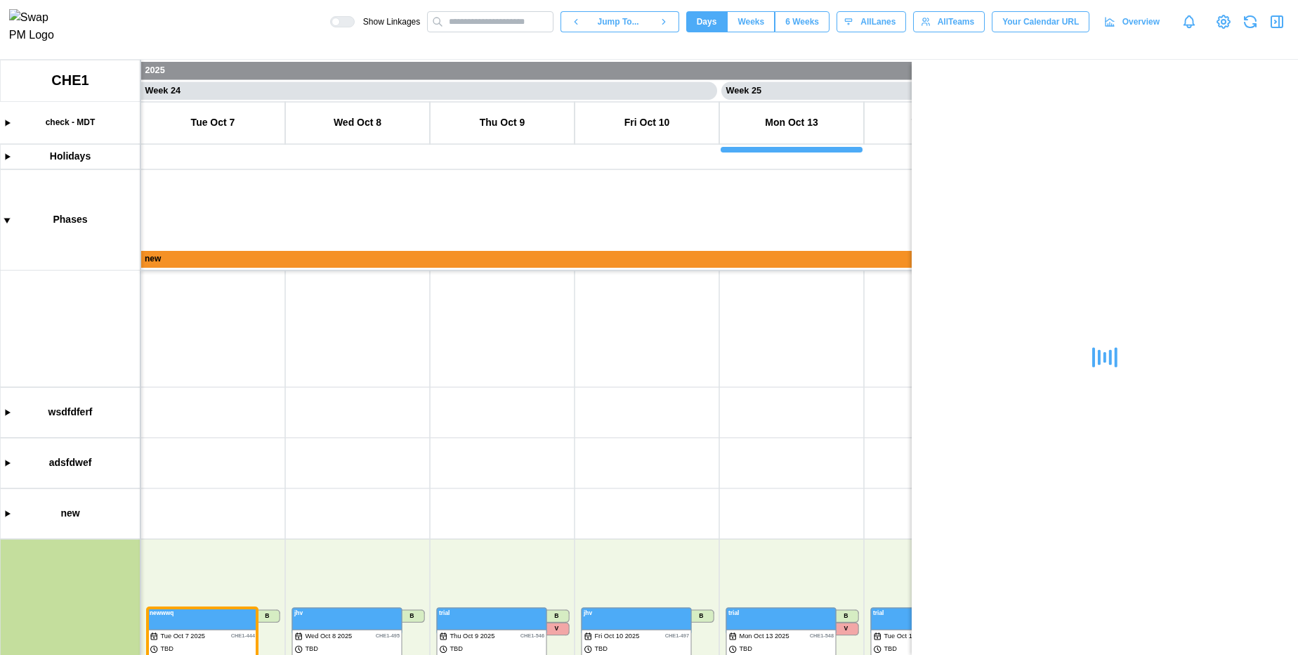
scroll to position [782, 0]
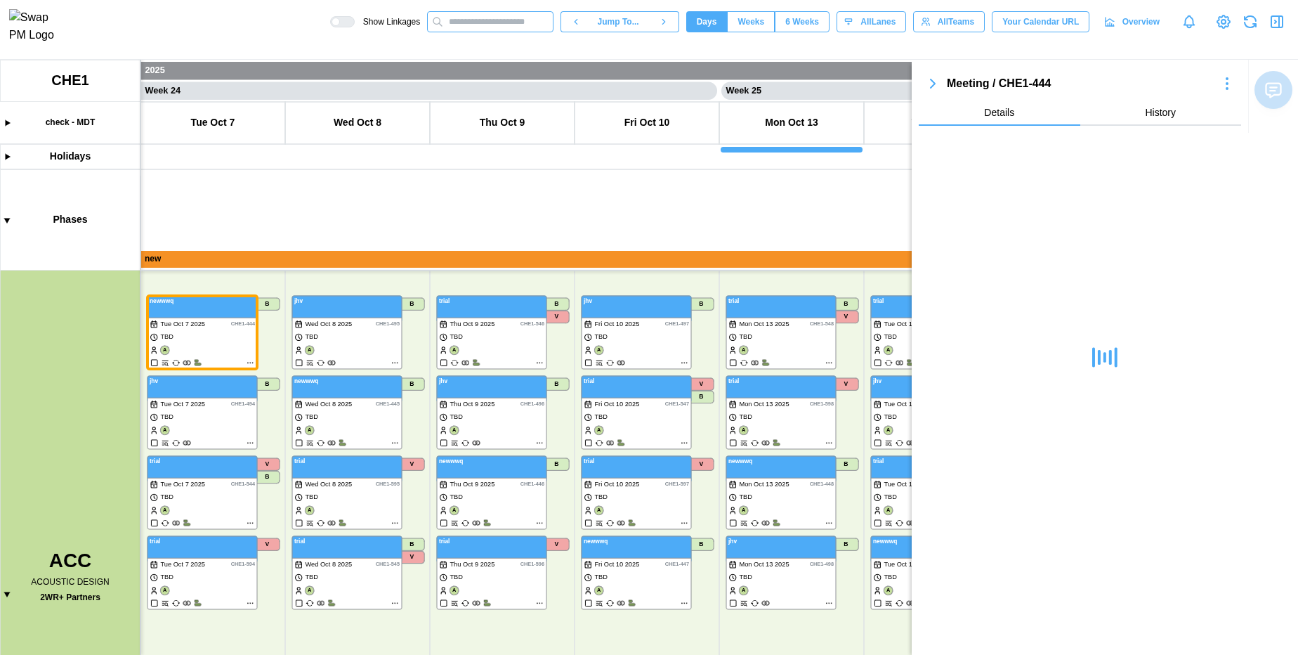
click at [487, 31] on input "text" at bounding box center [490, 21] width 126 height 21
type input "*"
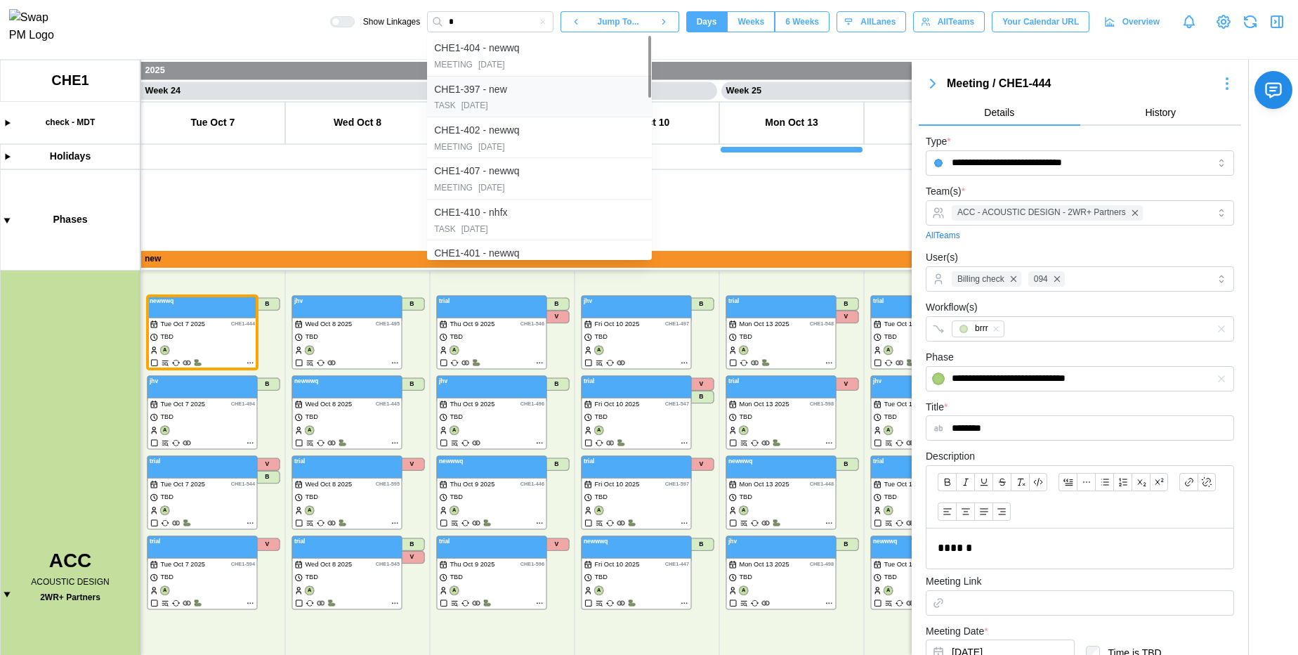
type input "********"
click at [480, 94] on div "CHE1-397 - new" at bounding box center [470, 89] width 73 height 15
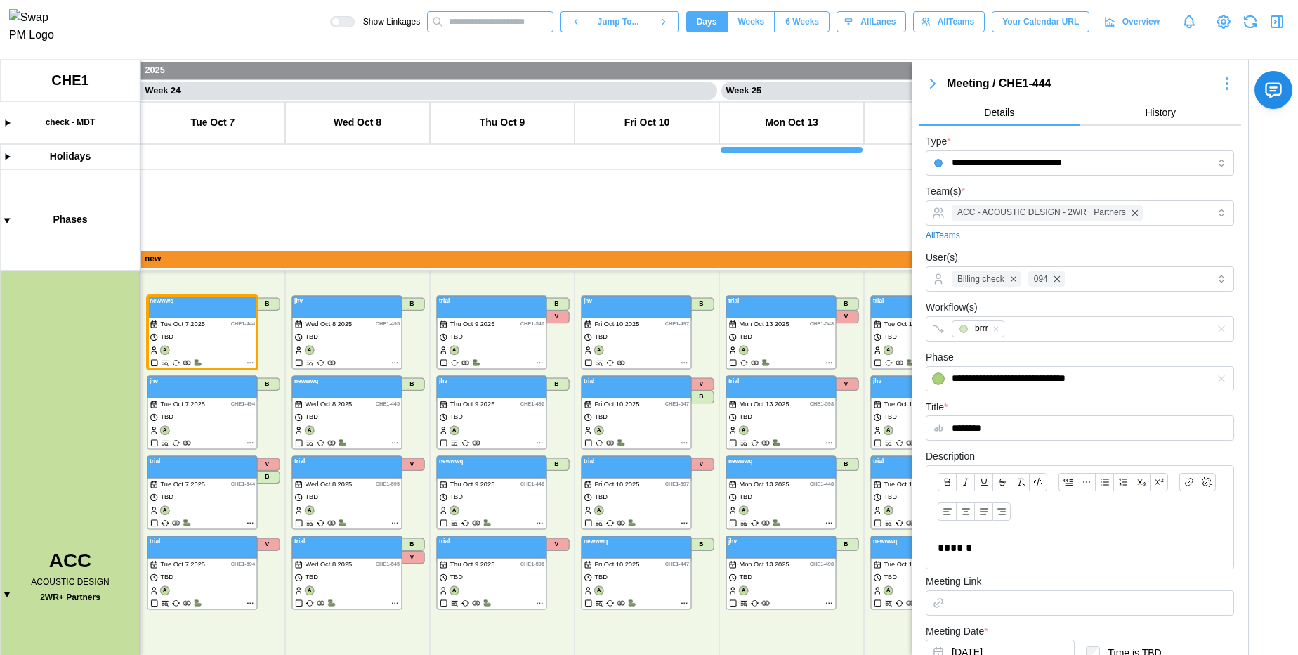
click at [504, 27] on input "text" at bounding box center [490, 21] width 126 height 21
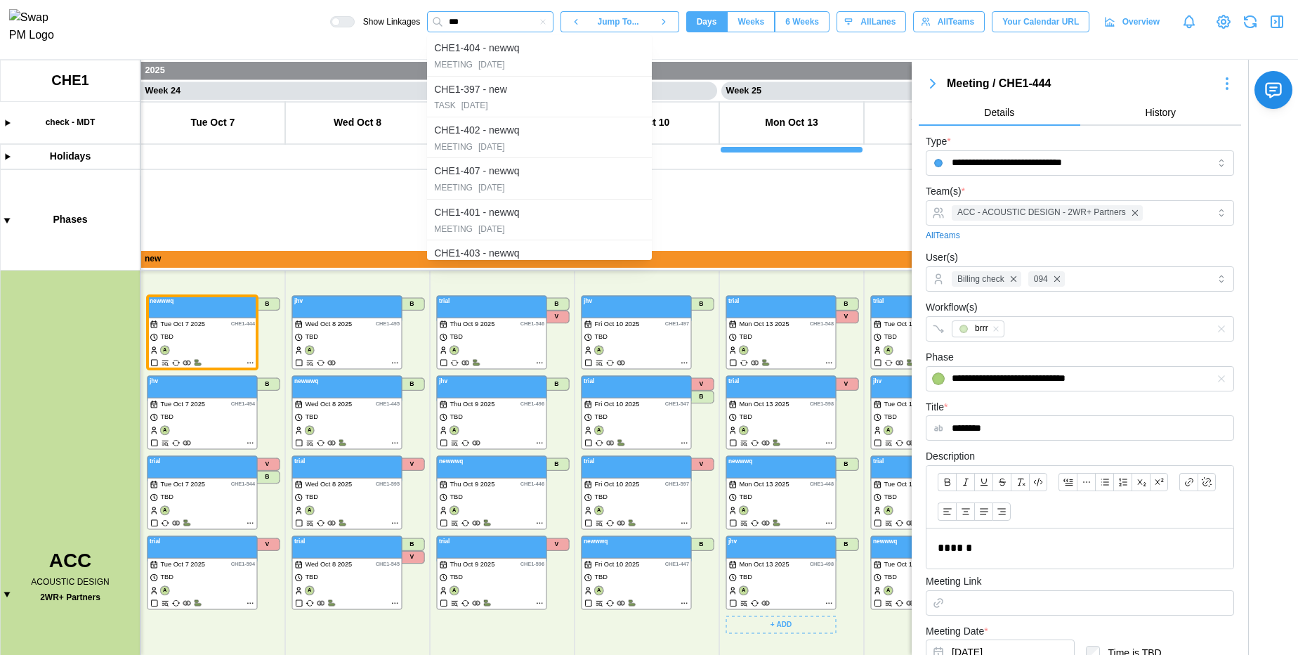
type input "***"
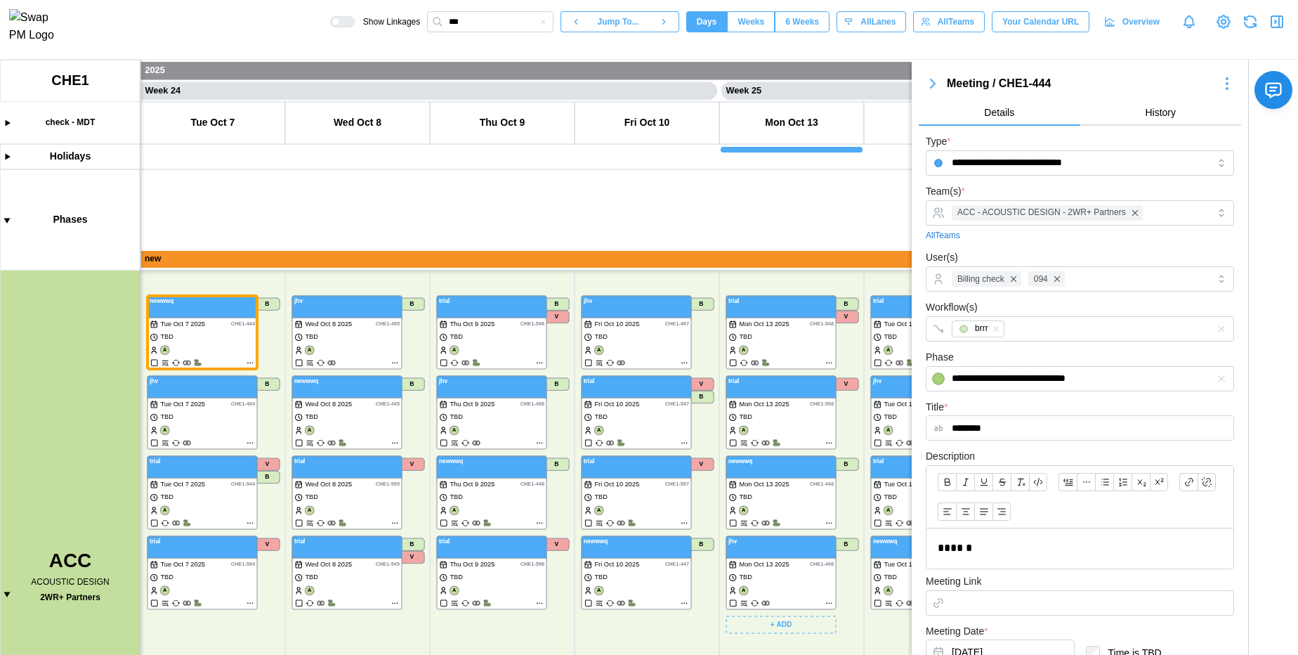
click at [749, 274] on canvas at bounding box center [649, 357] width 1298 height 595
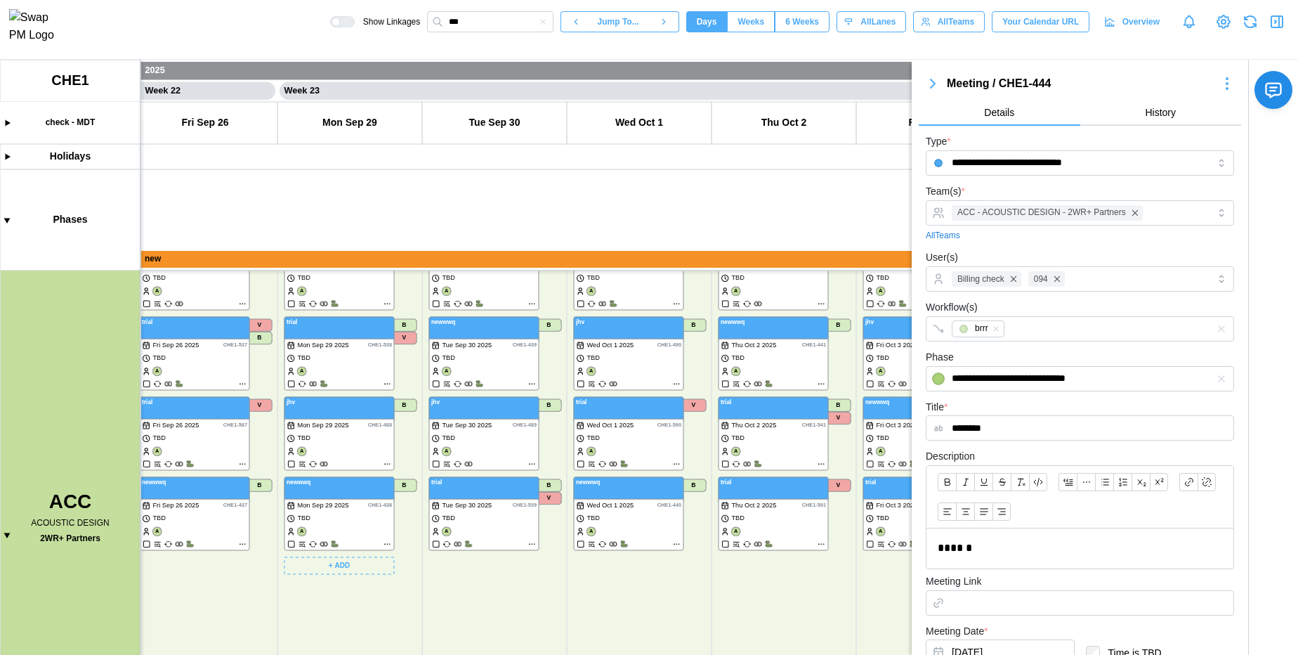
scroll to position [700, 0]
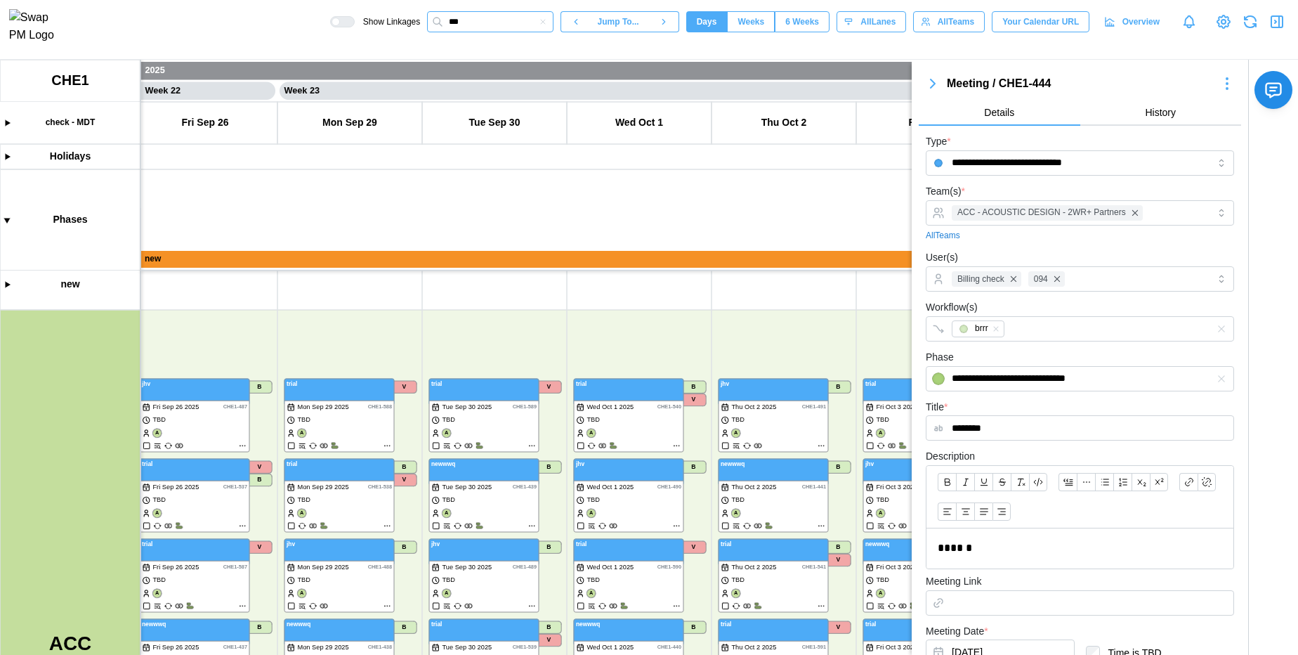
click at [468, 22] on input "***" at bounding box center [490, 21] width 126 height 21
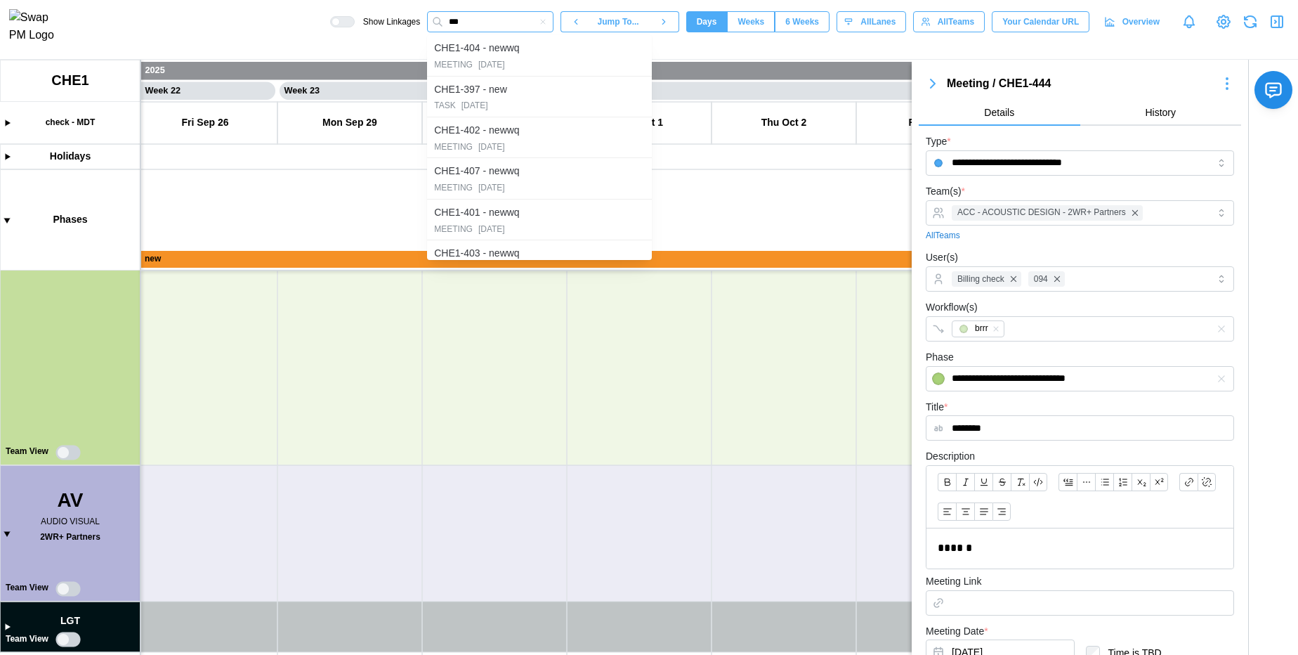
scroll to position [1285, 0]
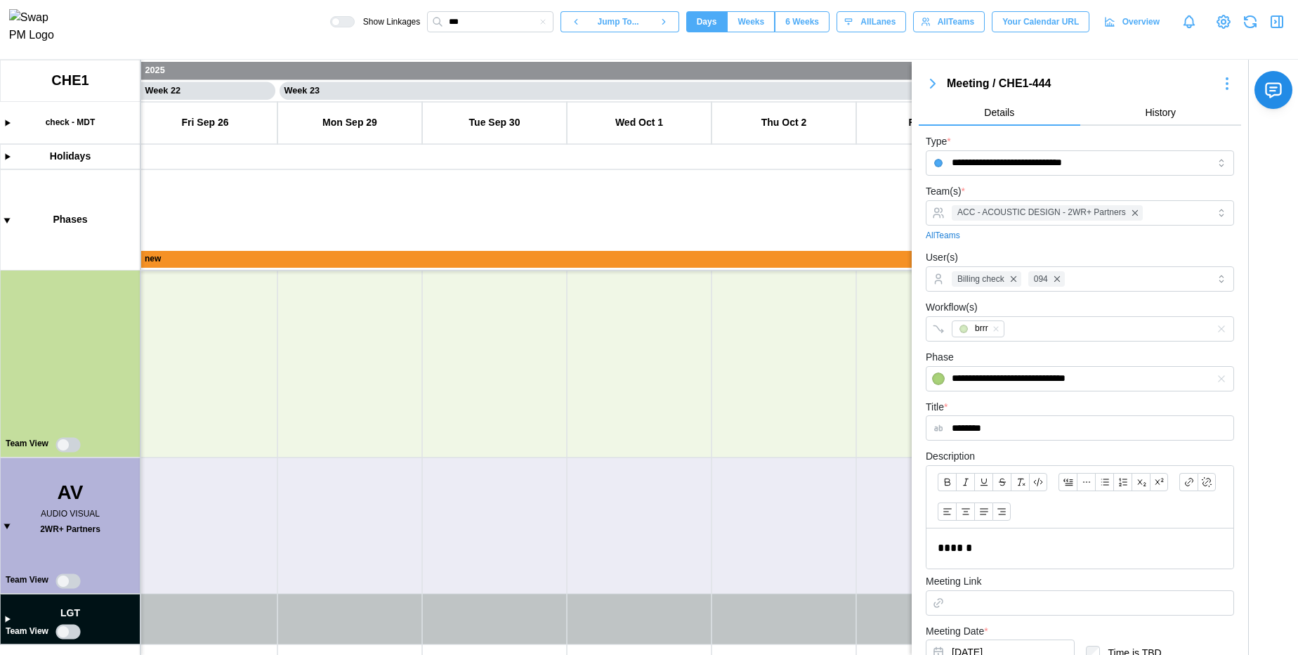
click at [542, 20] on button "button" at bounding box center [543, 21] width 13 height 13
click at [932, 81] on icon "button" at bounding box center [933, 83] width 4 height 8
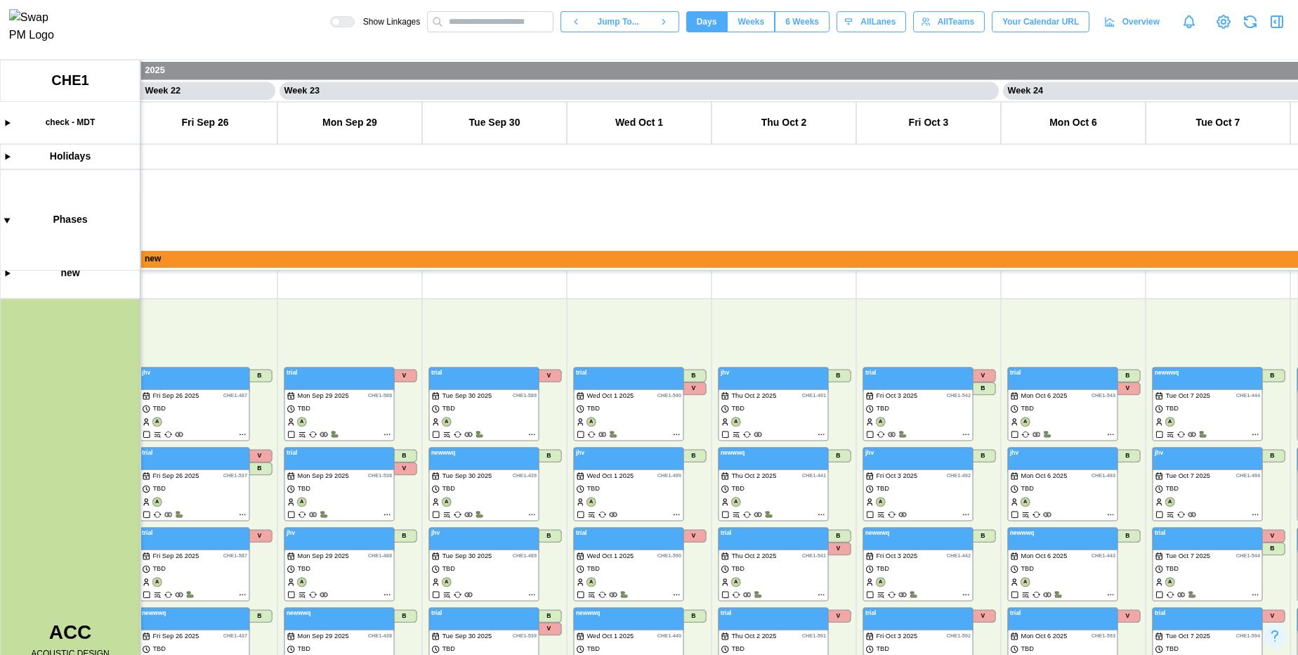
scroll to position [982, 0]
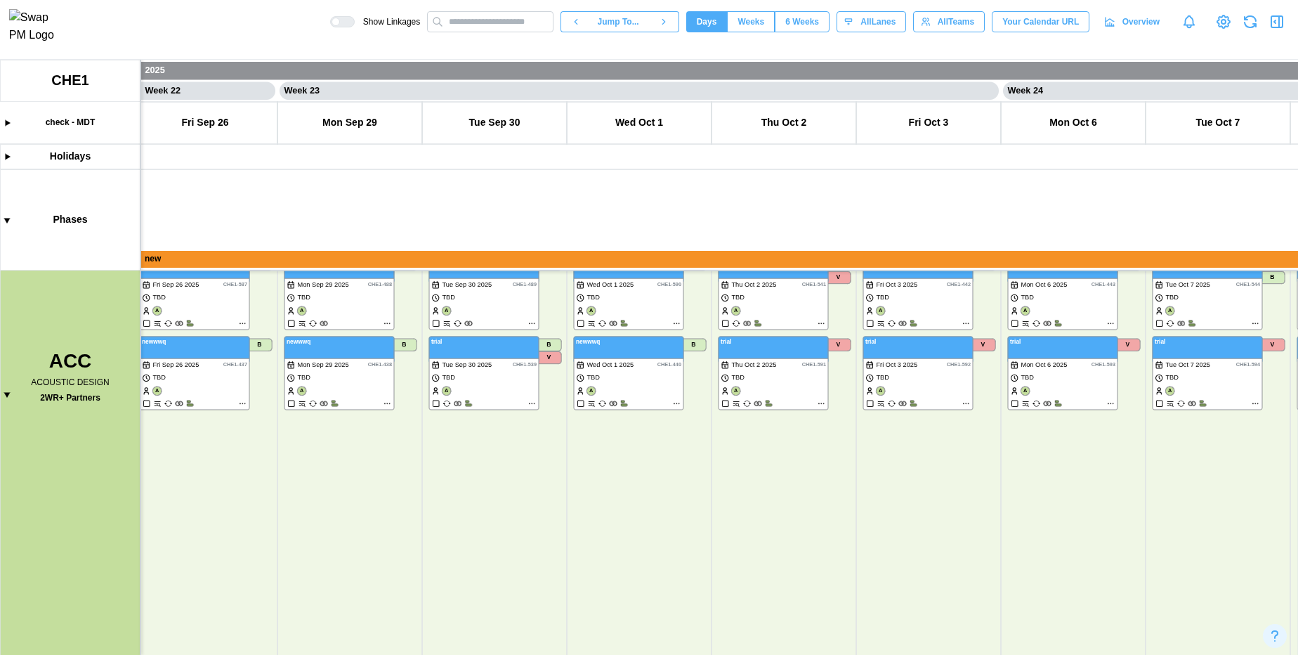
click at [9, 395] on canvas at bounding box center [649, 357] width 1298 height 595
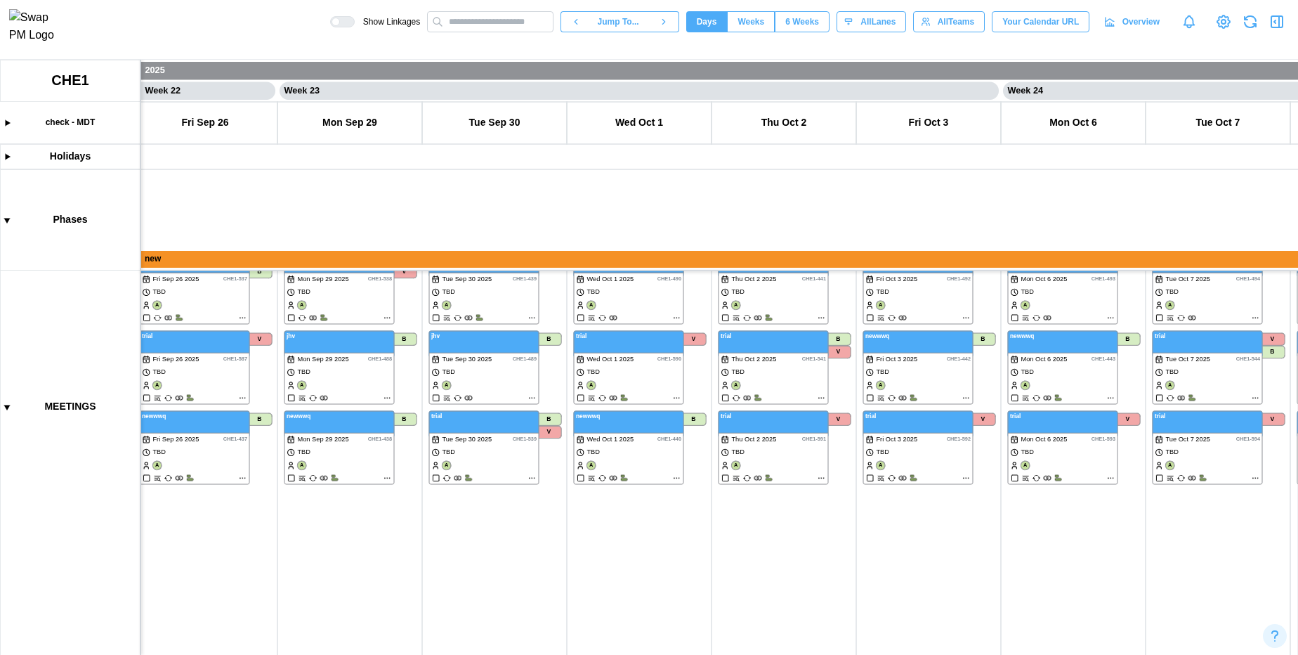
scroll to position [171, 0]
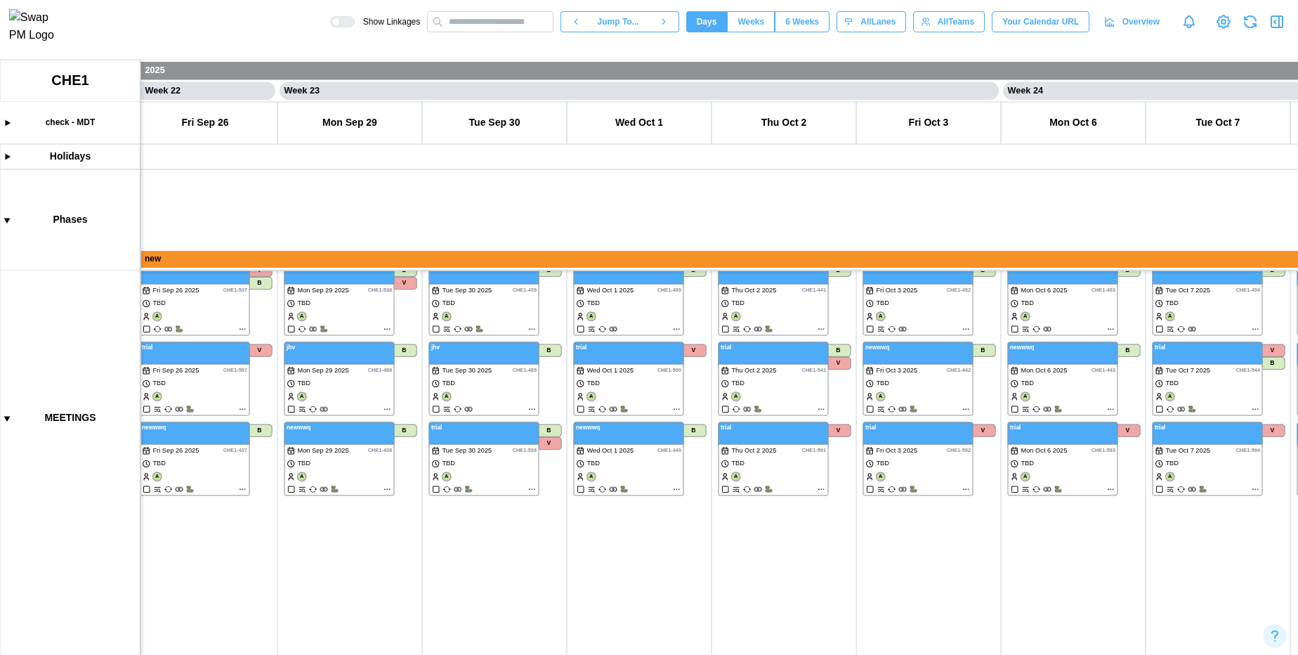
click at [2, 416] on canvas at bounding box center [649, 357] width 1298 height 595
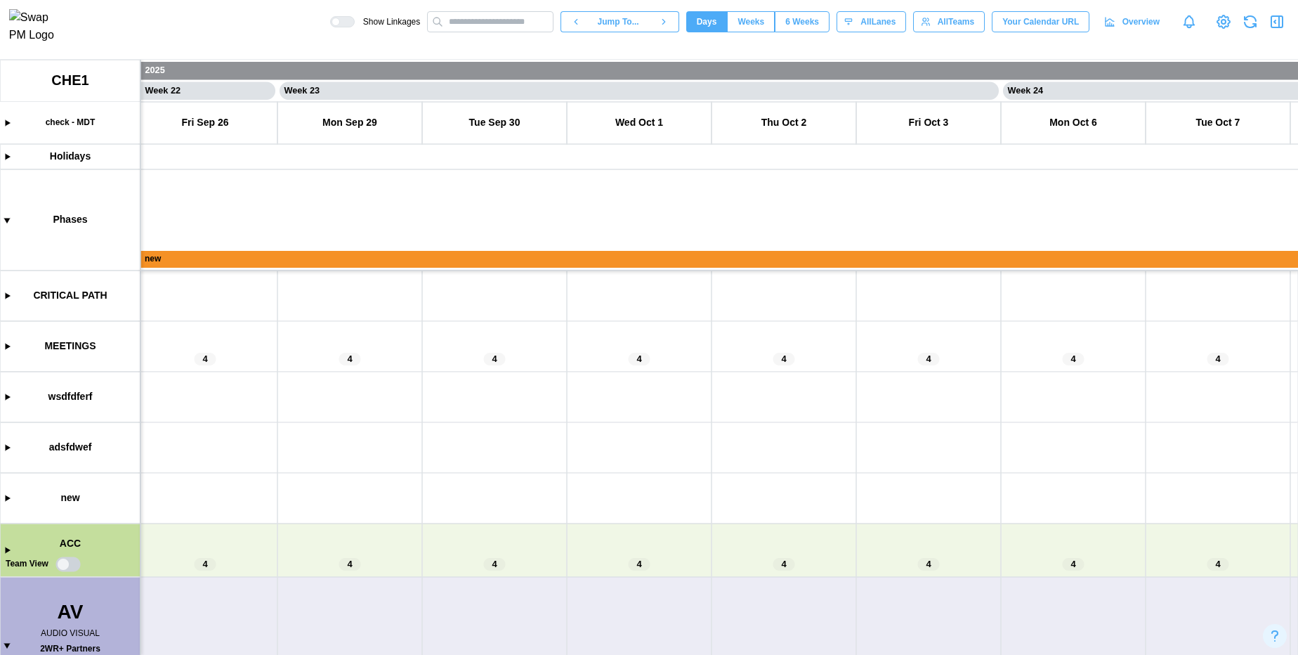
scroll to position [0, 0]
